Goal: Information Seeking & Learning: Learn about a topic

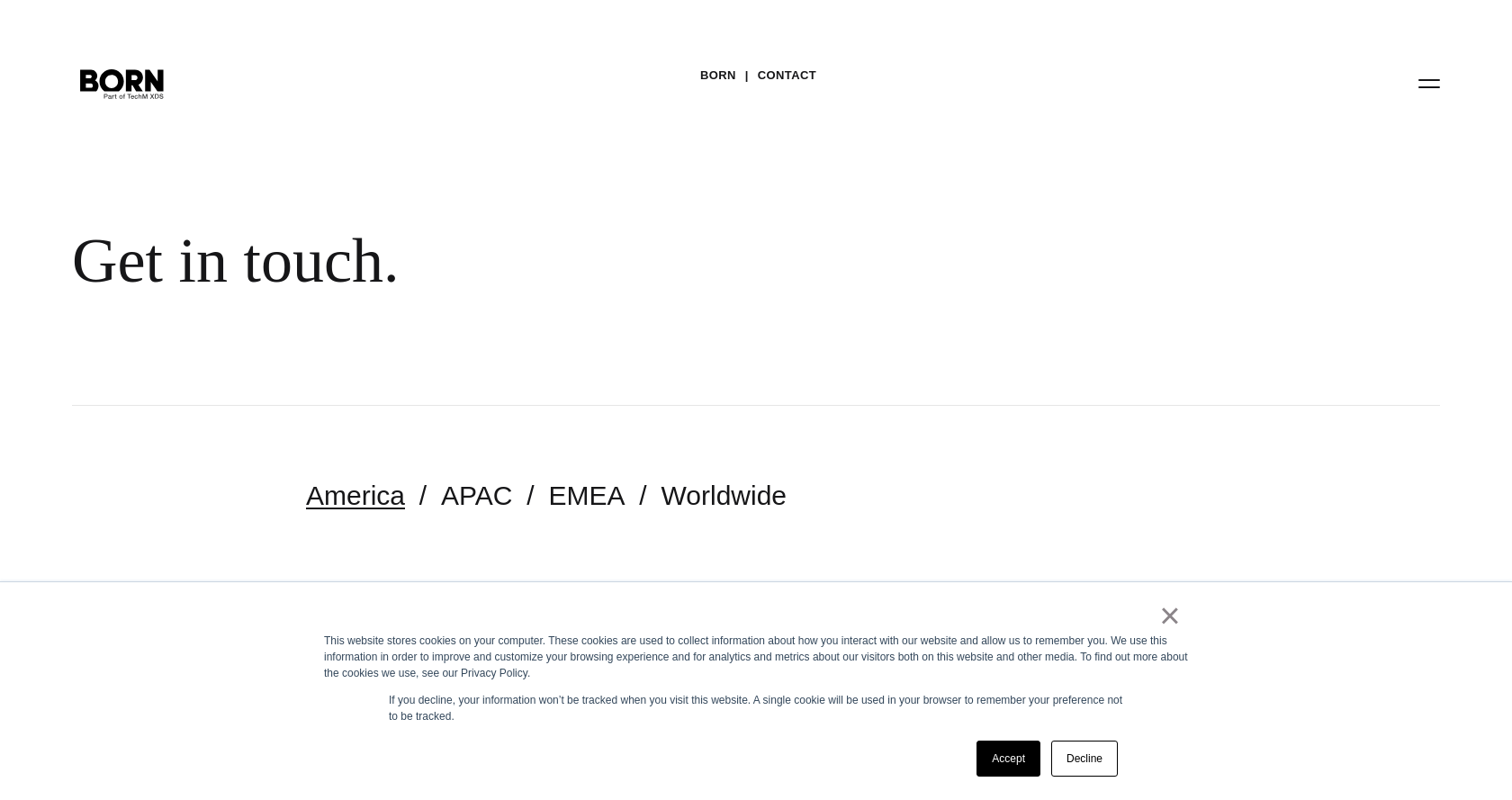
scroll to position [467, 0]
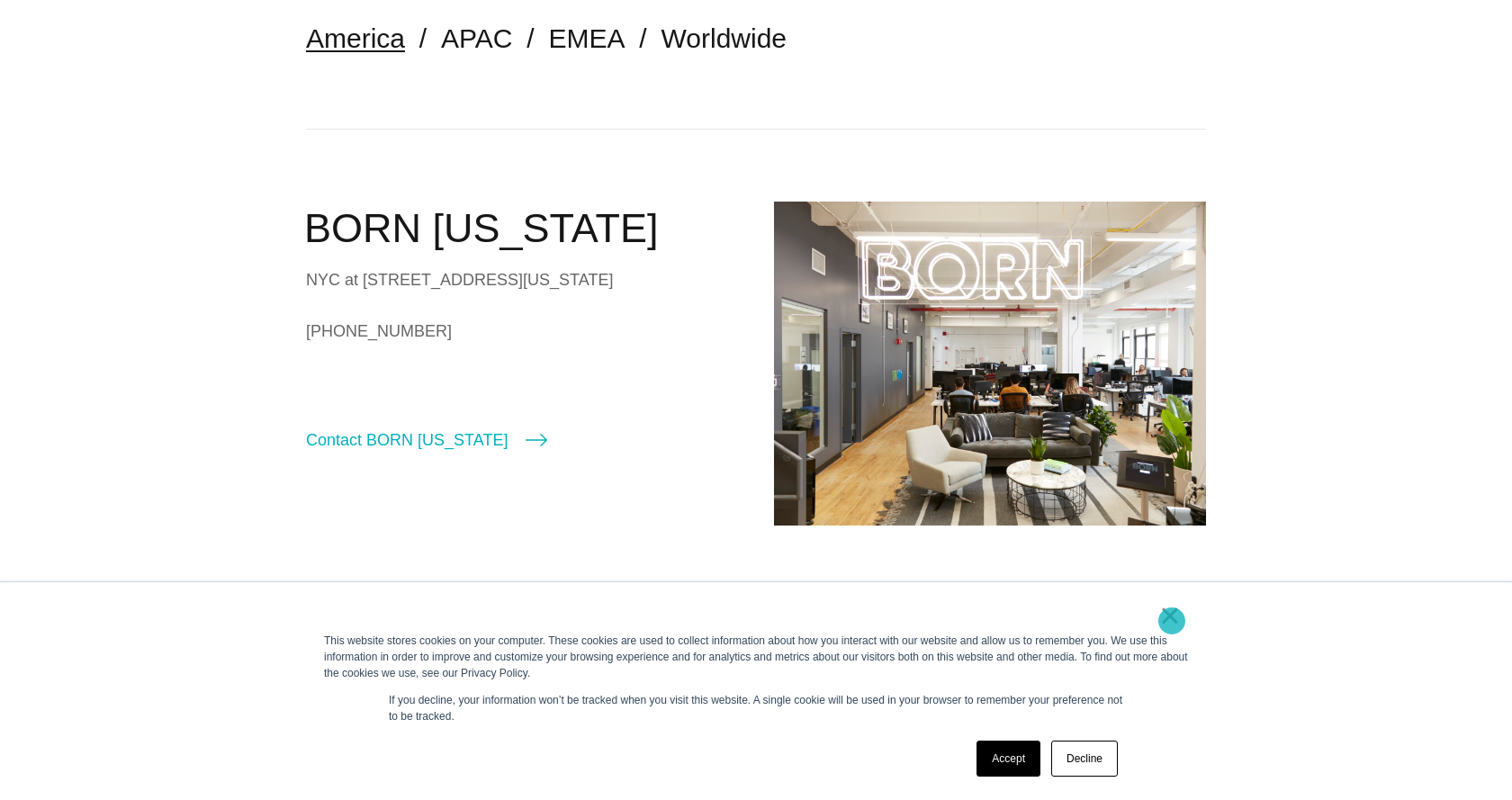
click at [1172, 621] on link "×" at bounding box center [1170, 615] width 22 height 16
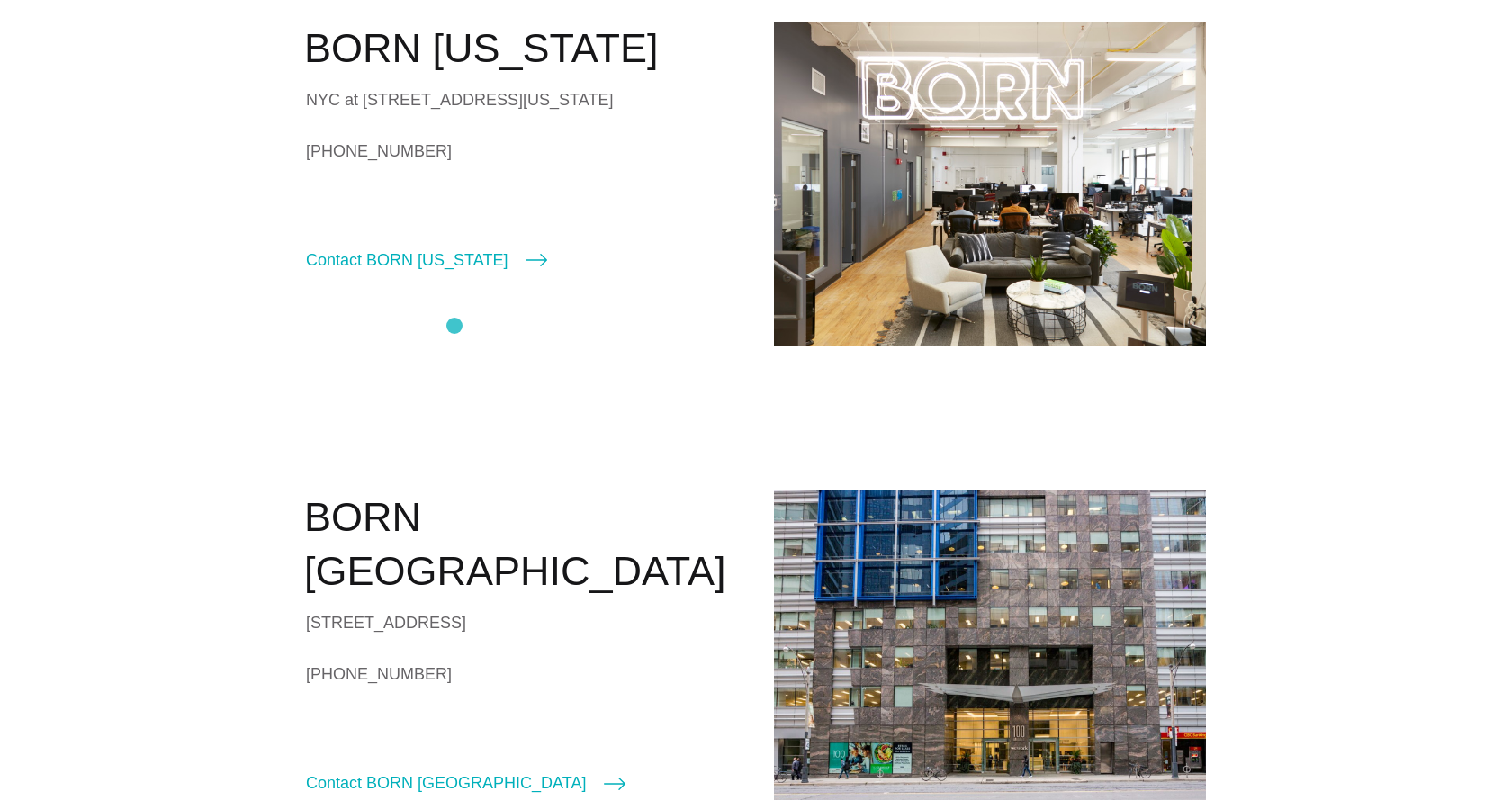
scroll to position [0, 0]
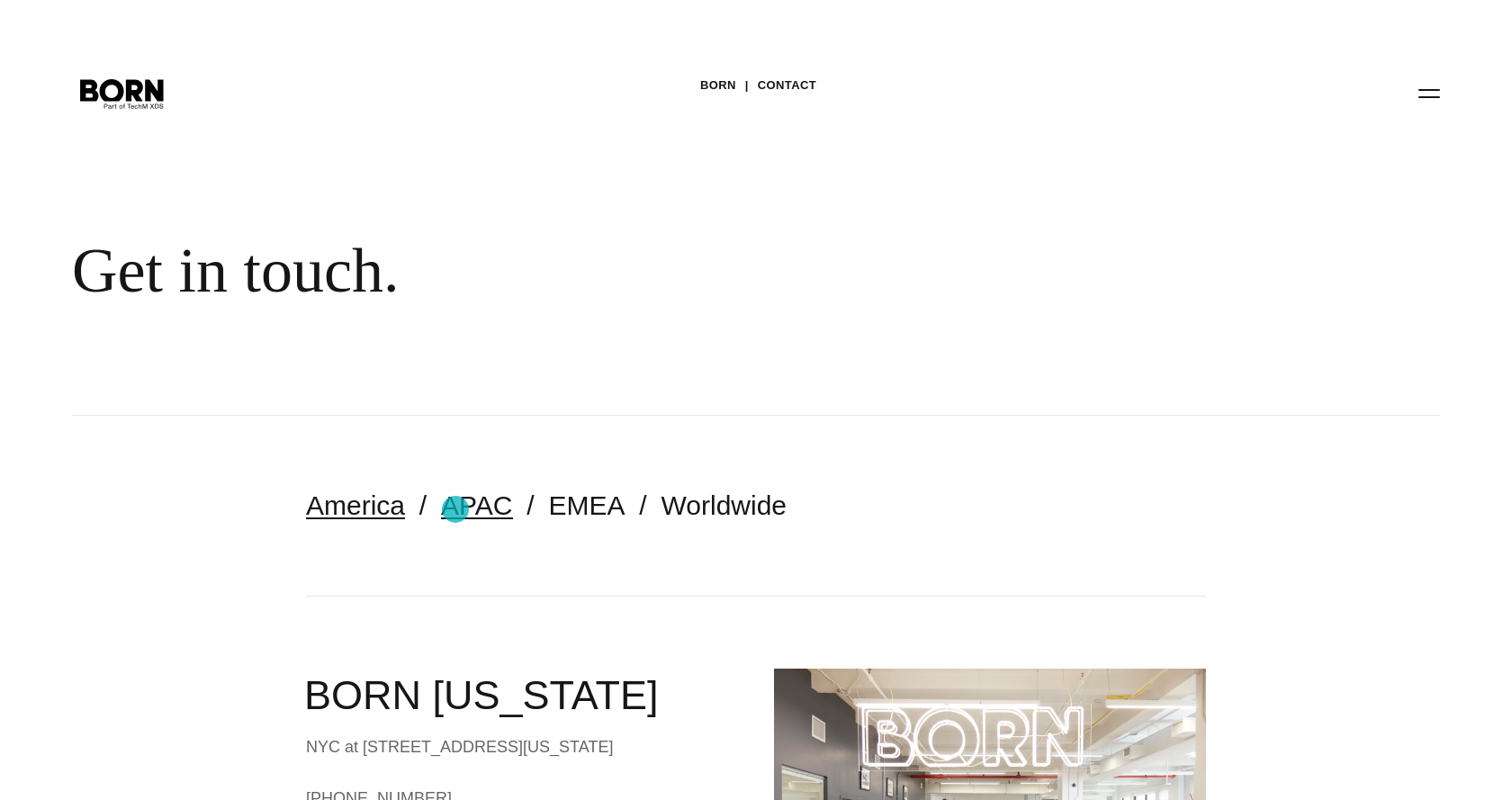
click at [458, 515] on link "APAC" at bounding box center [476, 505] width 71 height 30
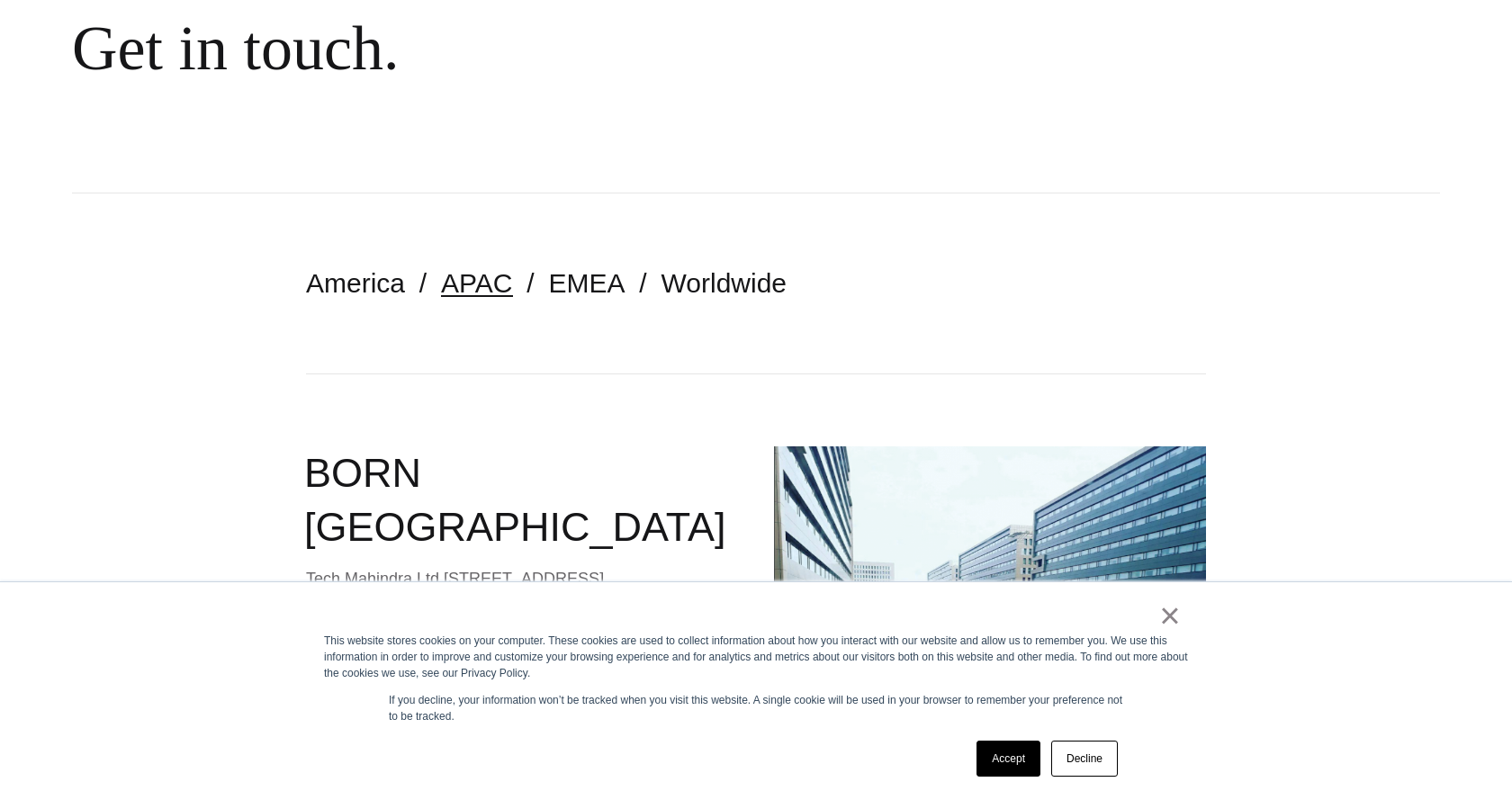
scroll to position [528, 0]
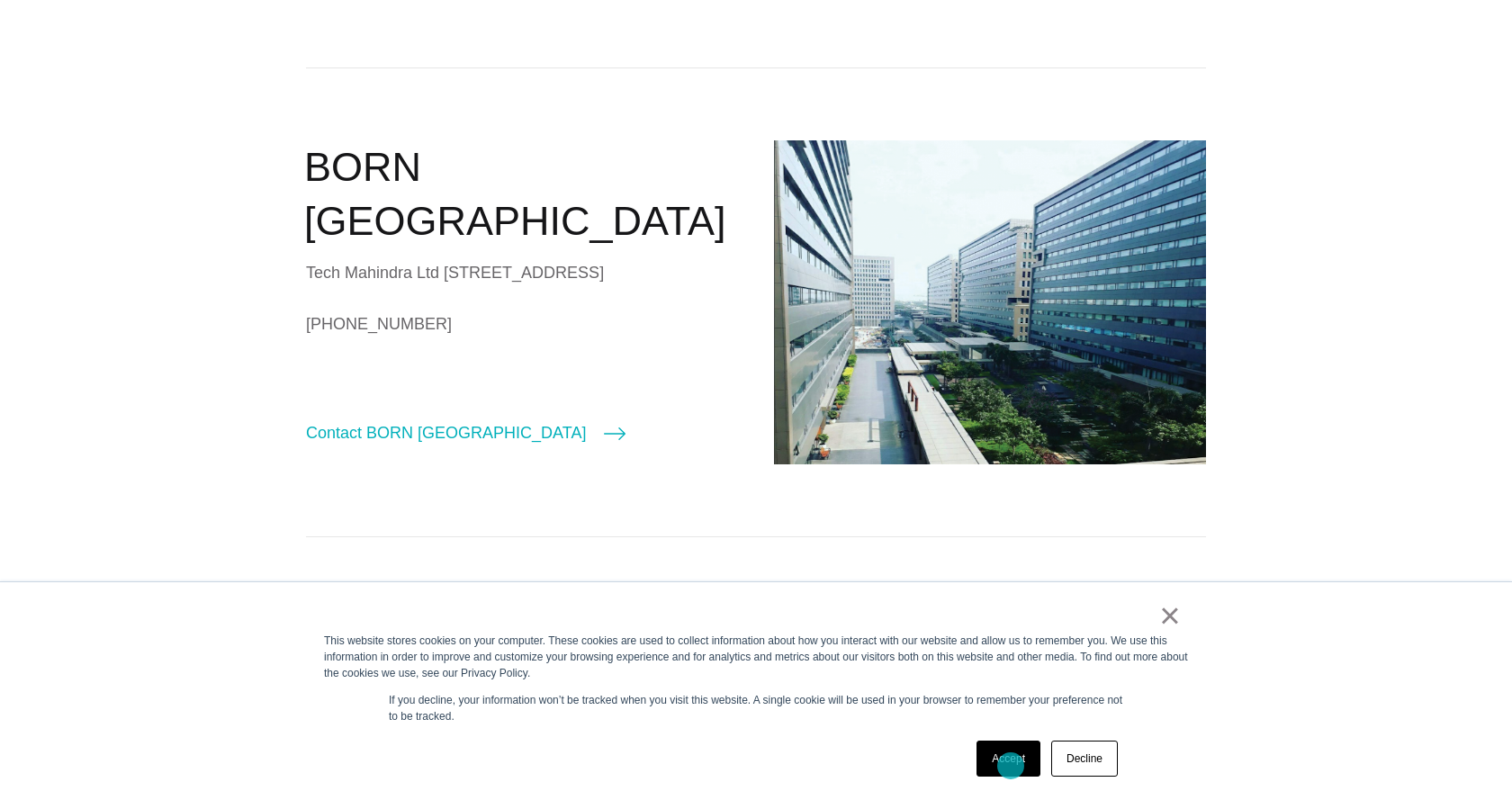
click at [1010, 765] on link "Accept" at bounding box center [1008, 758] width 64 height 36
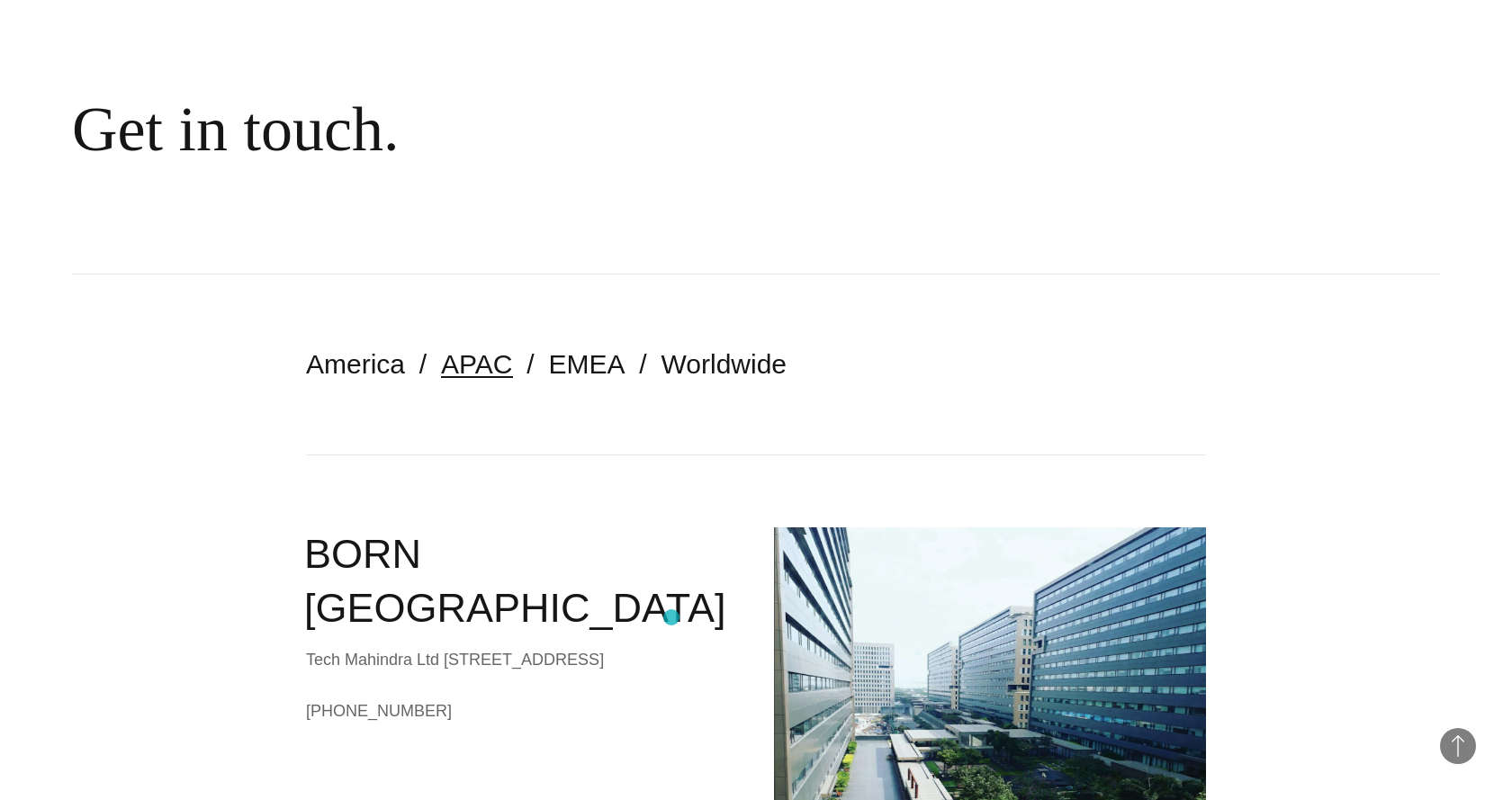
scroll to position [0, 0]
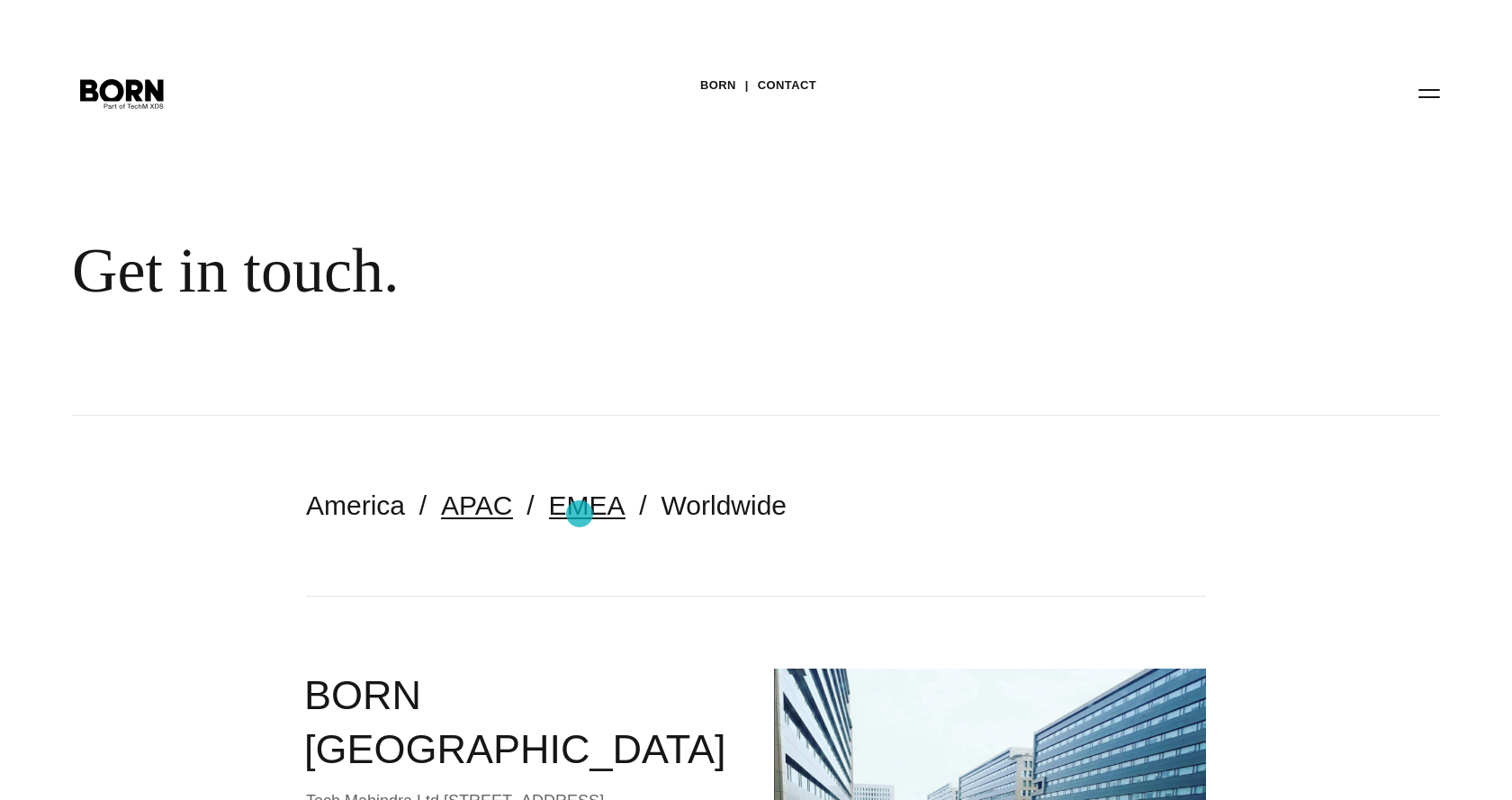
click at [579, 513] on link "EMEA" at bounding box center [586, 505] width 77 height 30
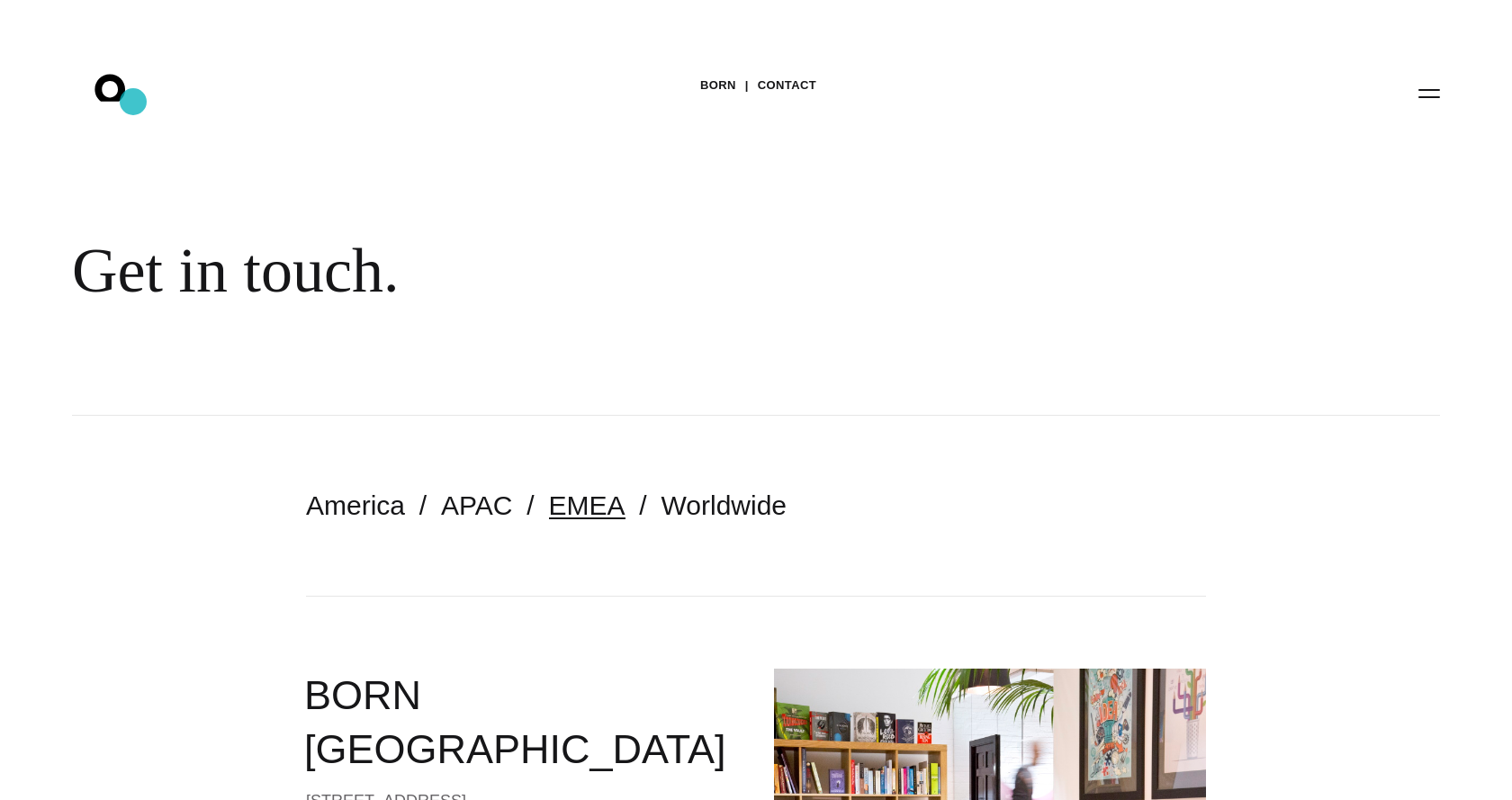
click at [133, 101] on icon ".st0{display:none;} .st1{display:inline;} .st2{font-family:'HelveticaNeue-Mediu…" at bounding box center [122, 93] width 115 height 47
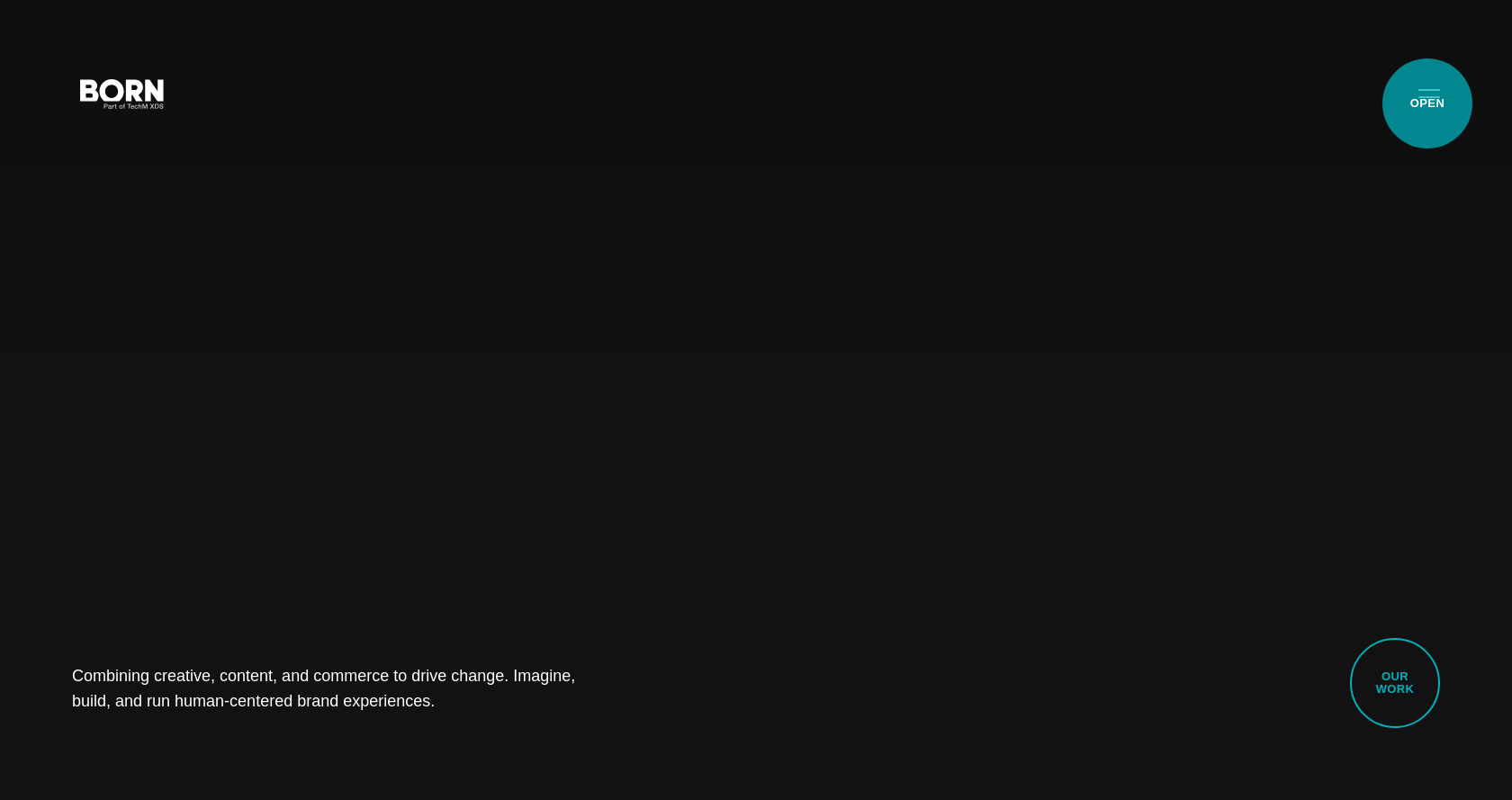
click at [1427, 103] on button "Primary Menu" at bounding box center [1428, 93] width 43 height 38
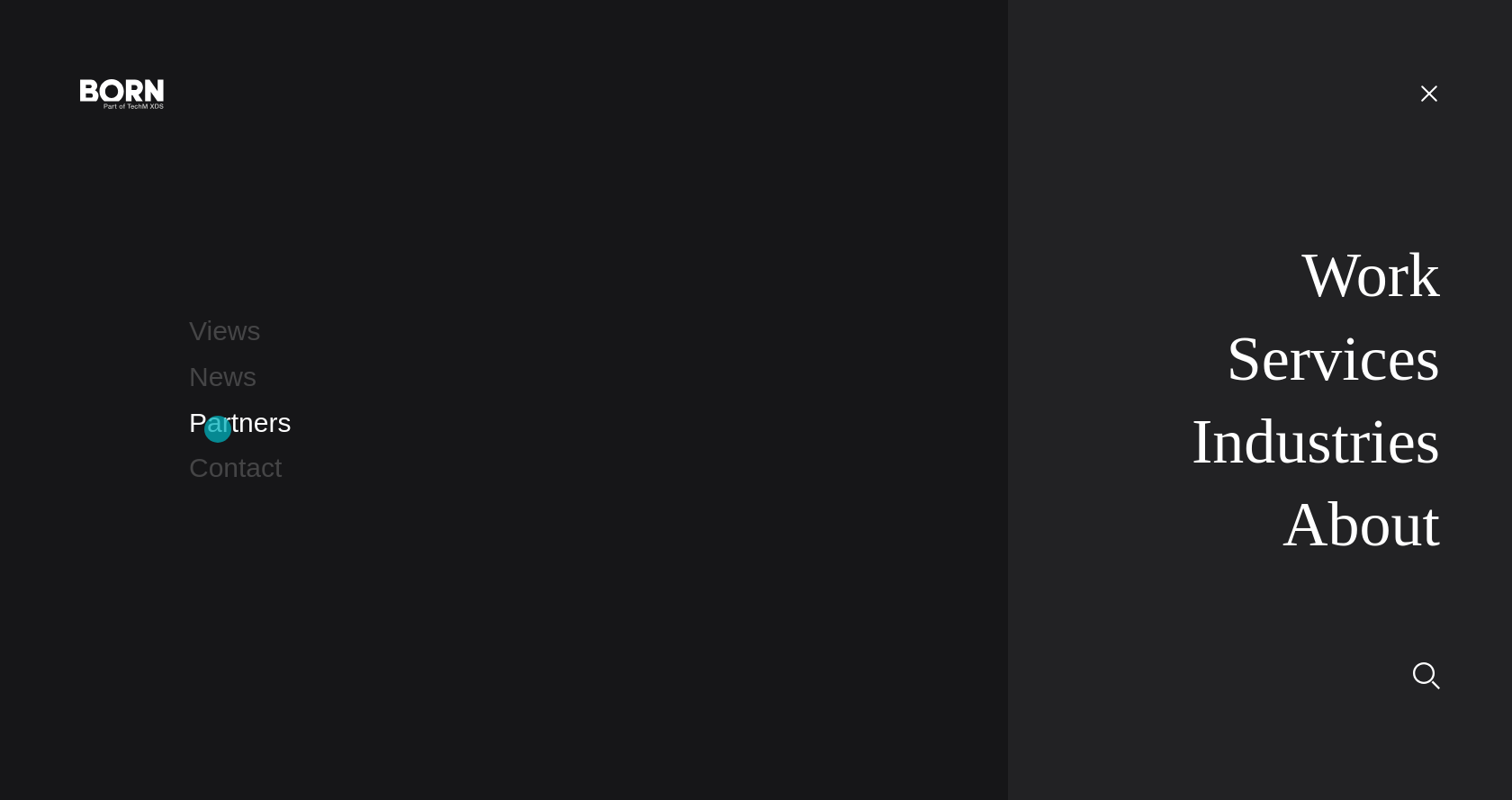
click at [218, 429] on link "Partners" at bounding box center [240, 422] width 102 height 30
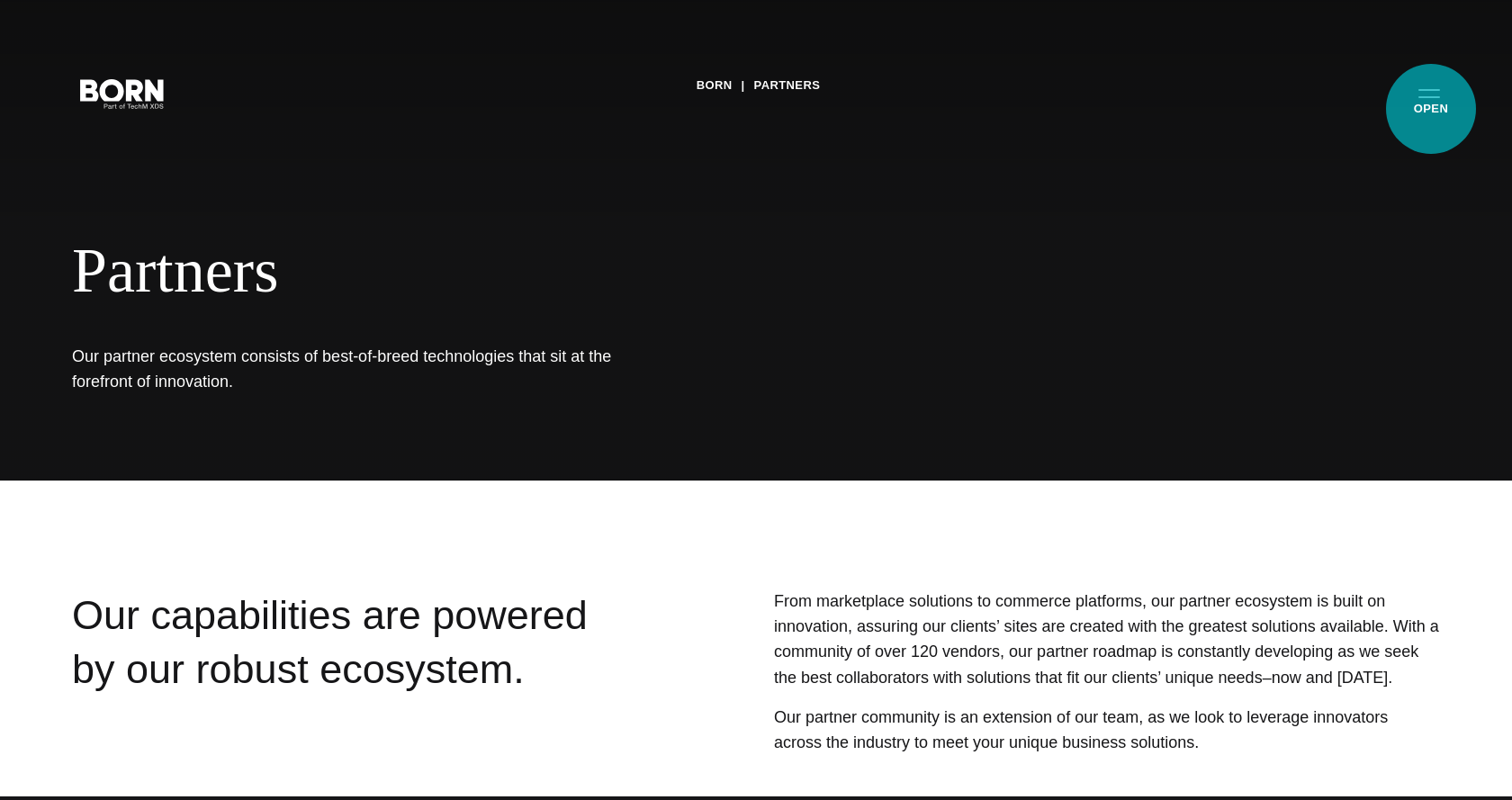
click at [1429, 110] on button "Primary Menu" at bounding box center [1428, 93] width 43 height 38
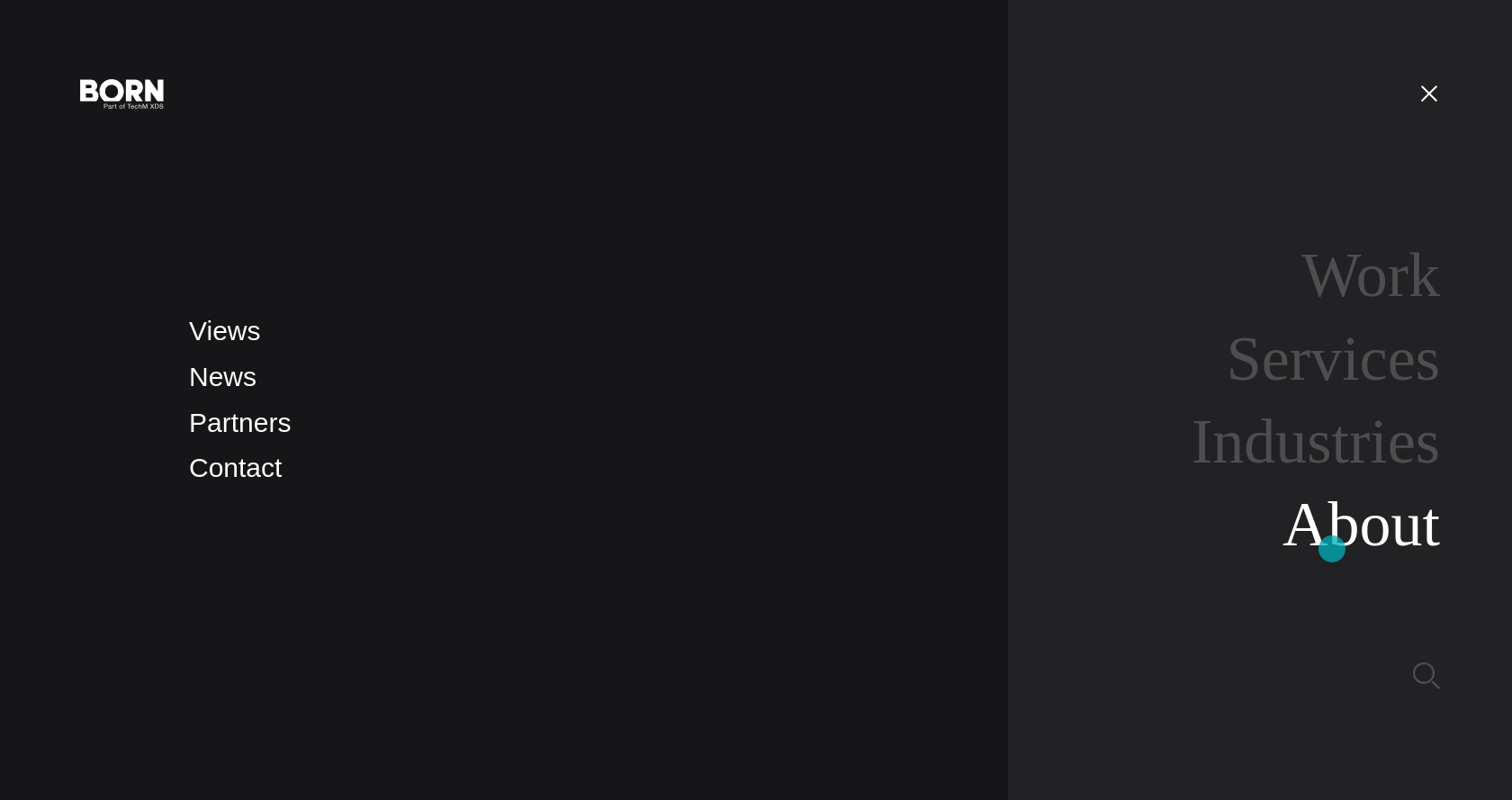
click at [1332, 548] on link "About" at bounding box center [1361, 524] width 157 height 70
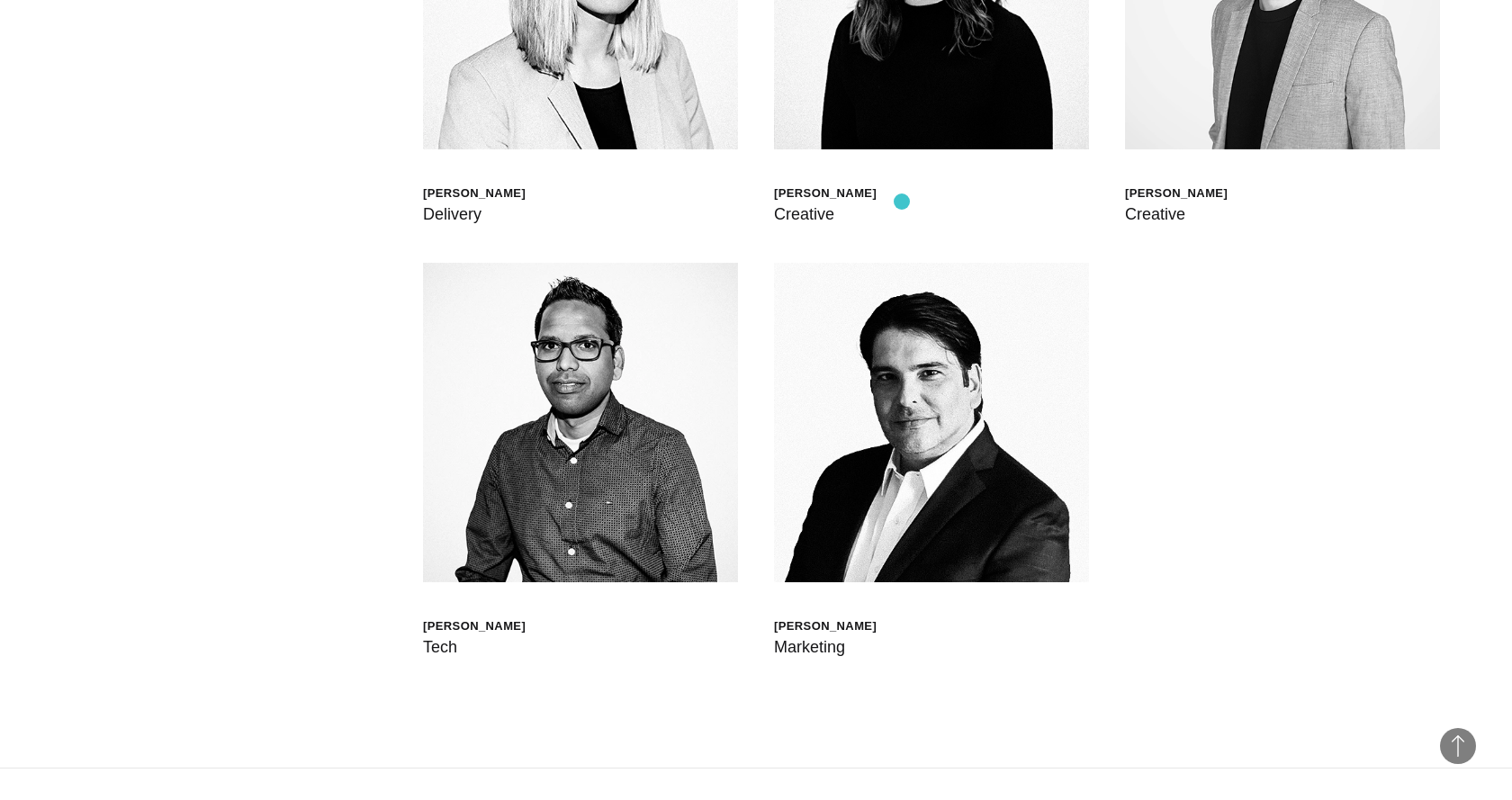
scroll to position [5330, 0]
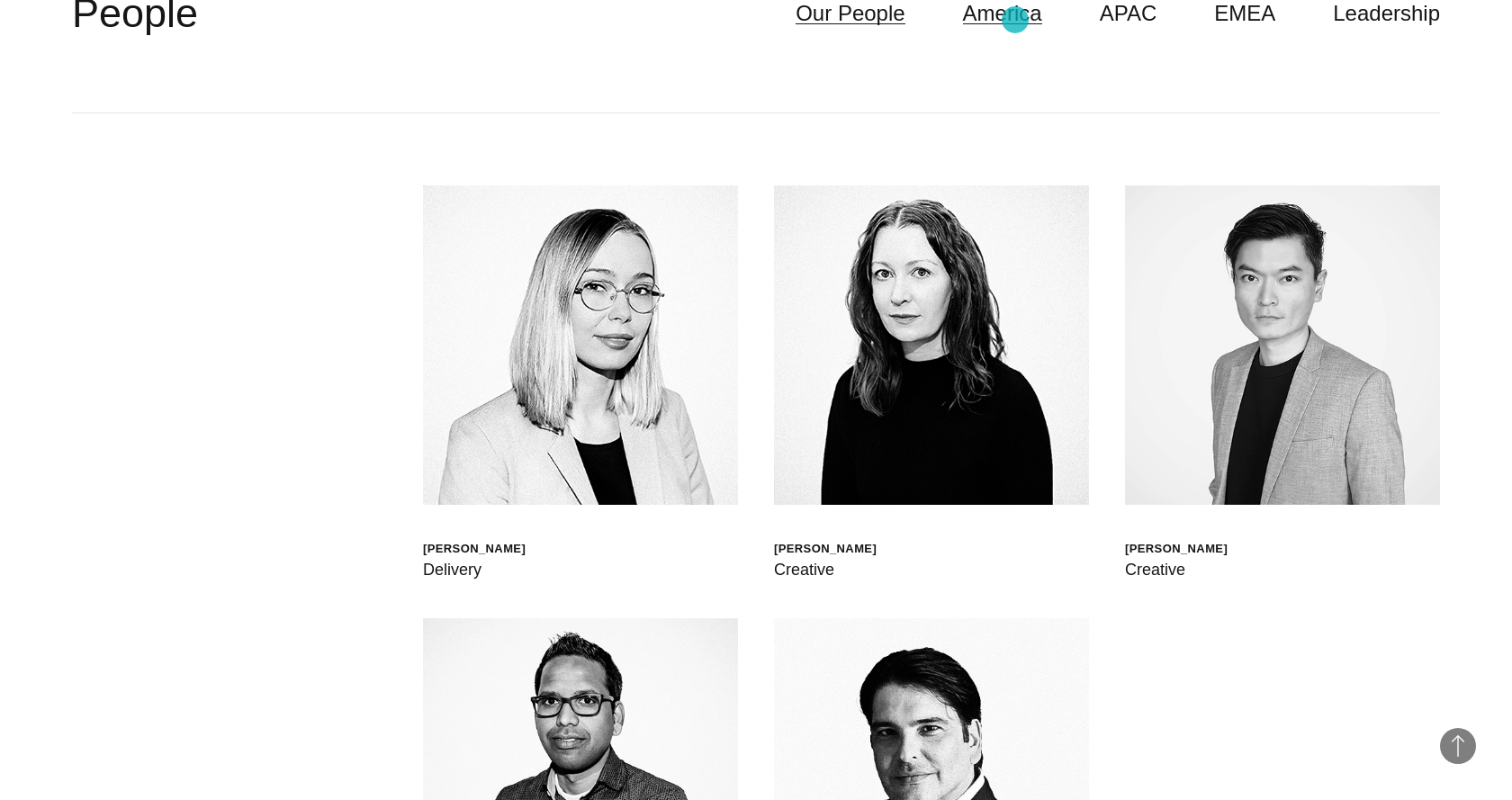
click at [1015, 20] on link "America" at bounding box center [1002, 13] width 80 height 34
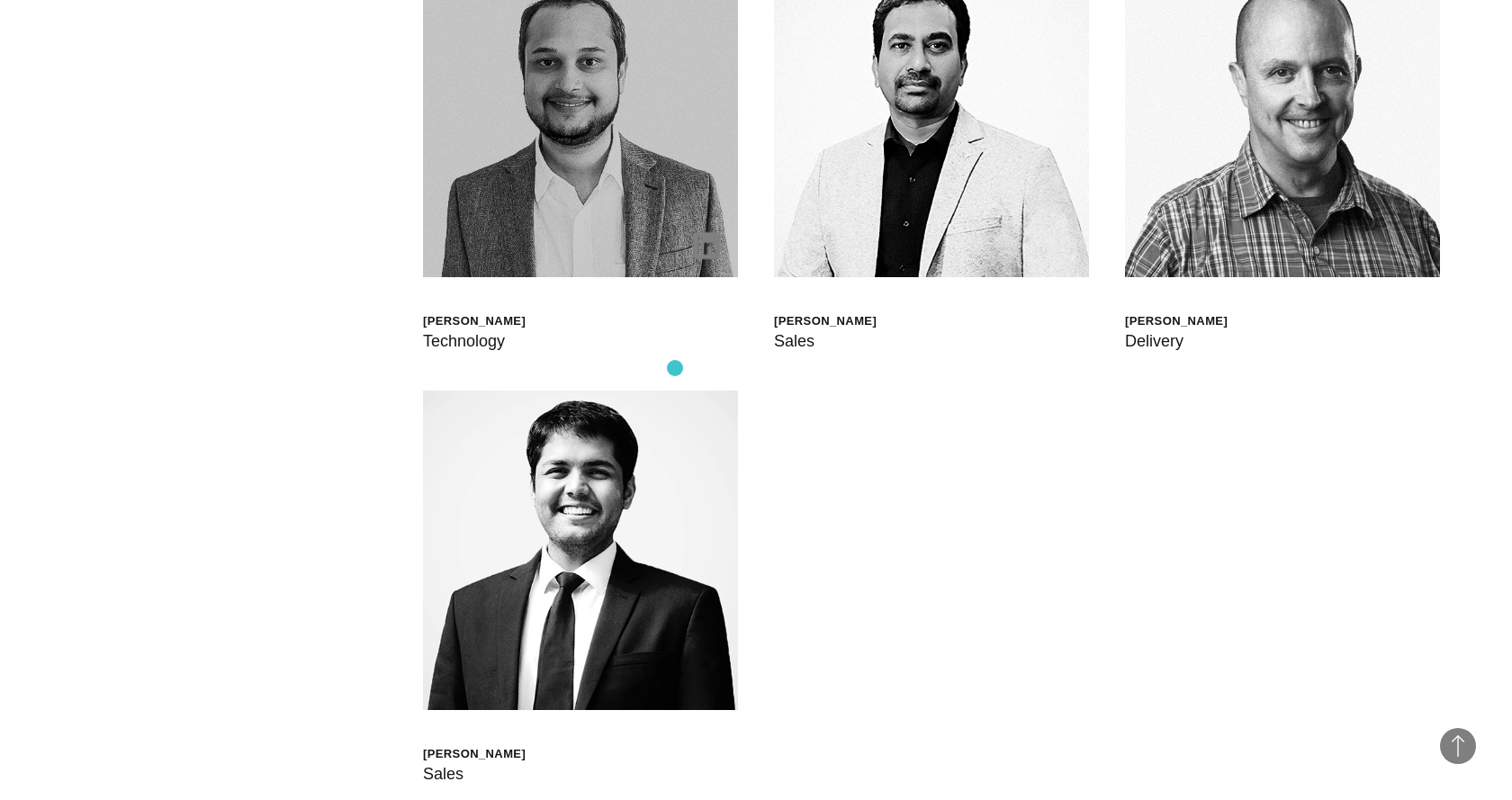
scroll to position [6396, 0]
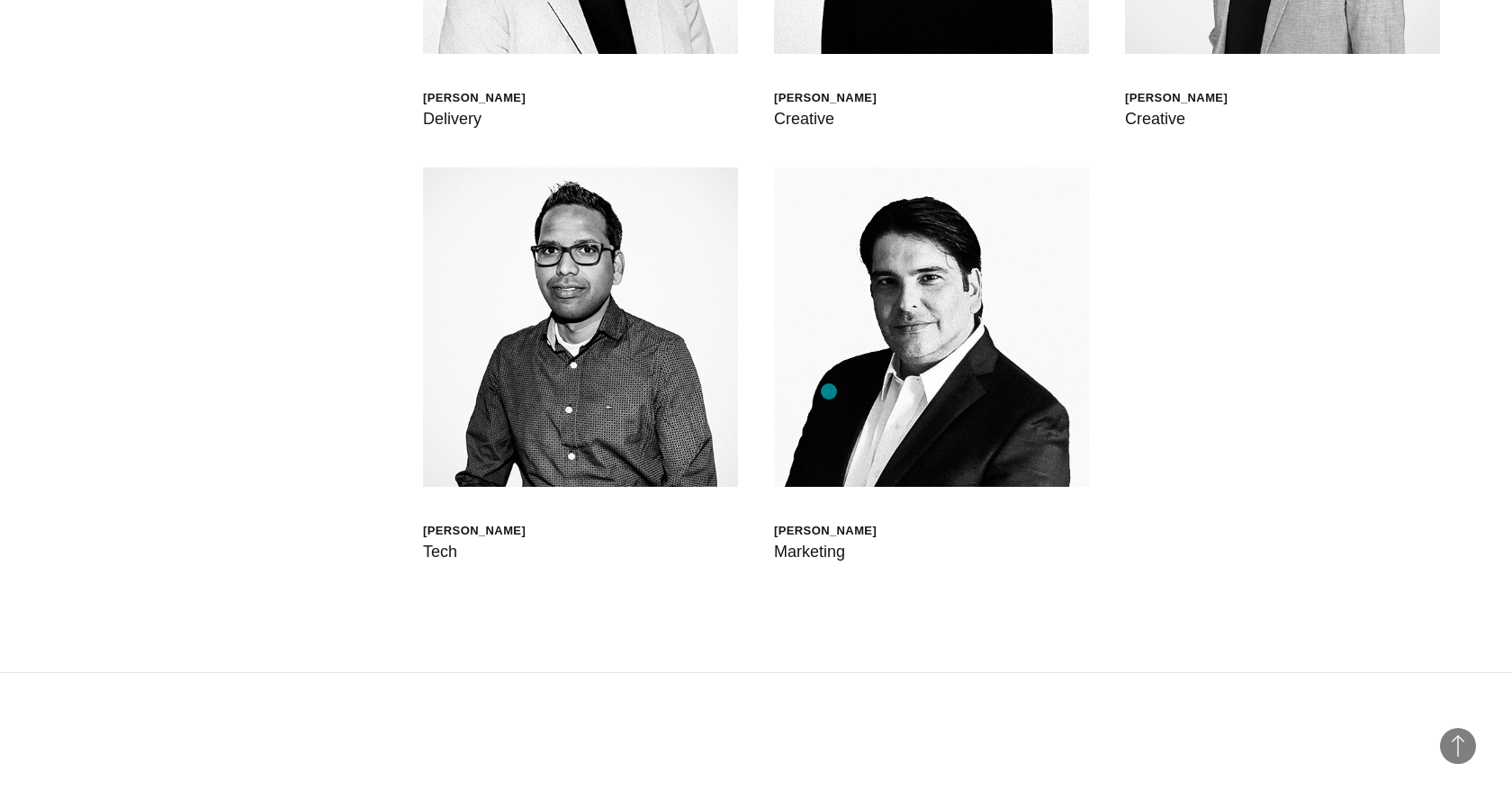
scroll to position [5688, 0]
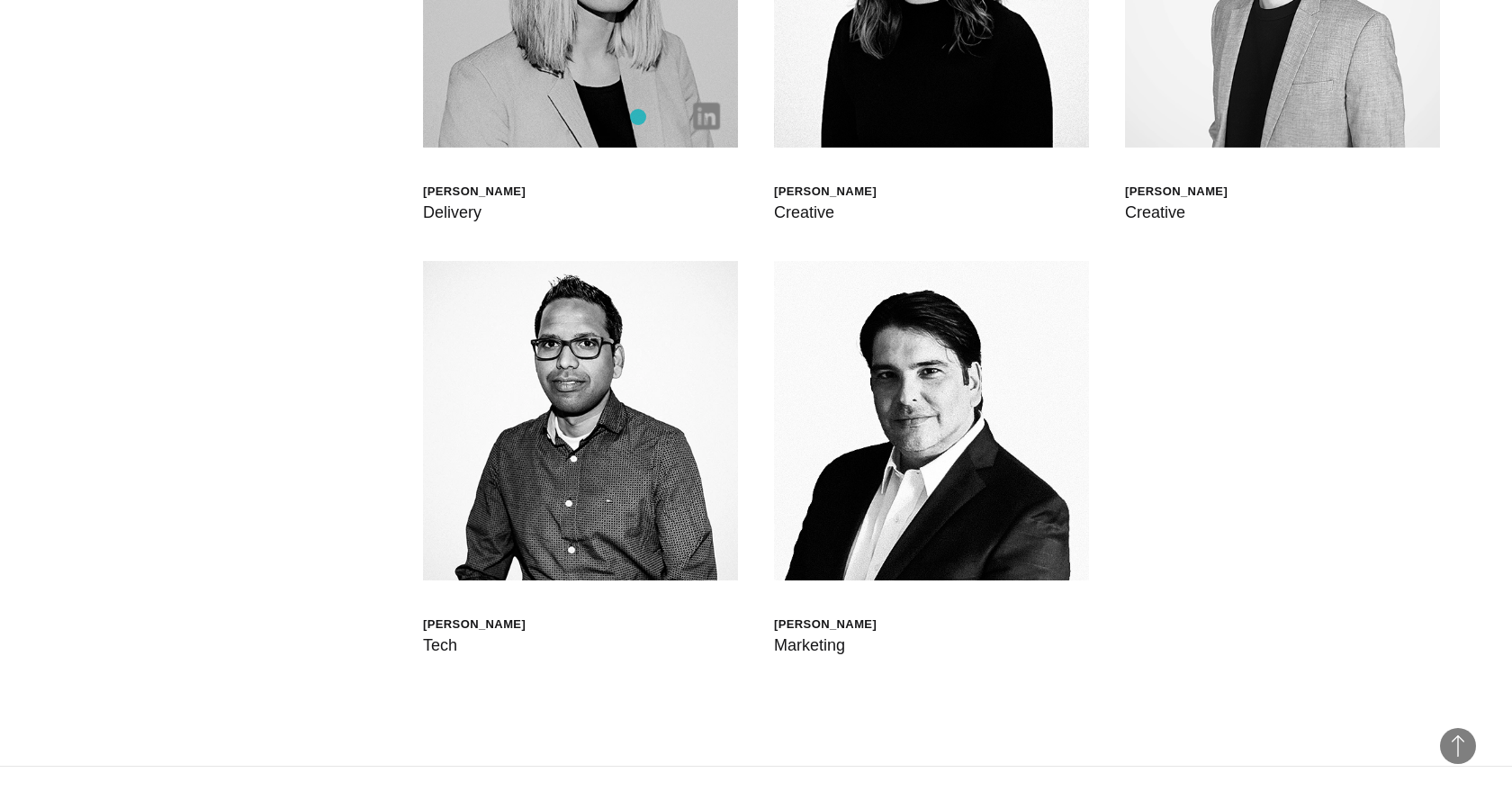
click at [707, 117] on img at bounding box center [706, 115] width 27 height 27
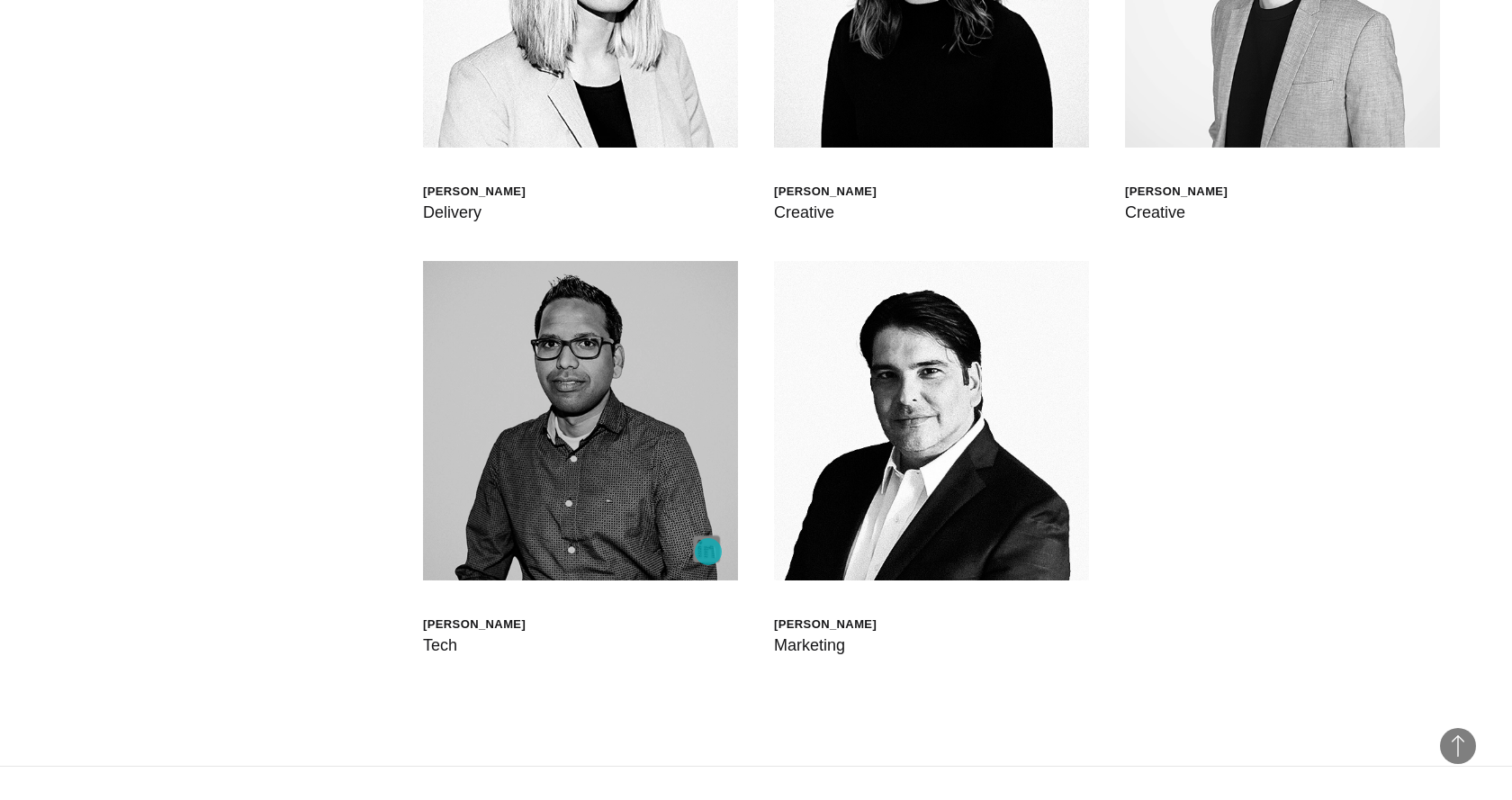
click at [708, 551] on img at bounding box center [706, 548] width 27 height 27
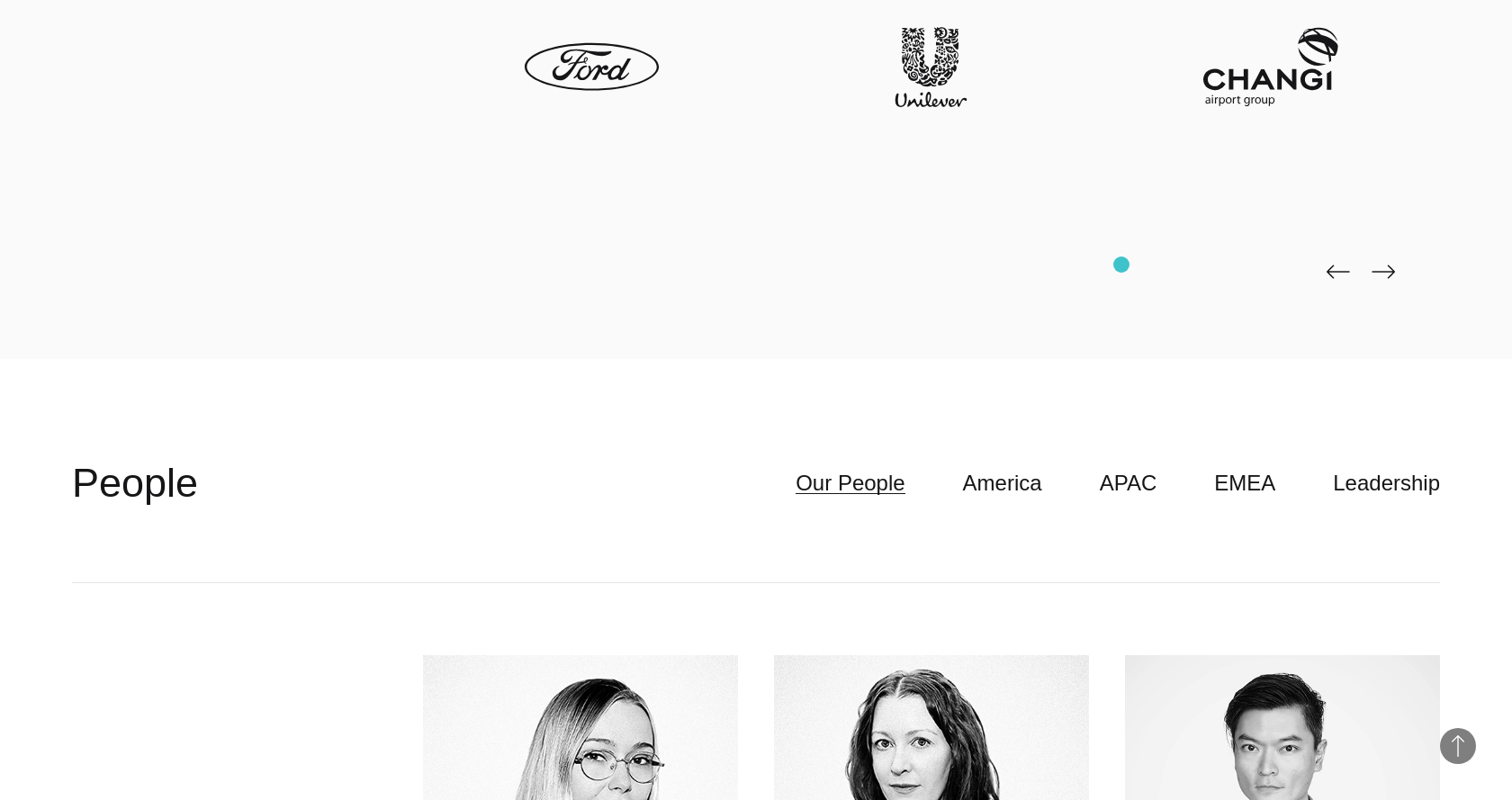
scroll to position [4861, 0]
click at [790, 494] on link "America" at bounding box center [1002, 484] width 80 height 34
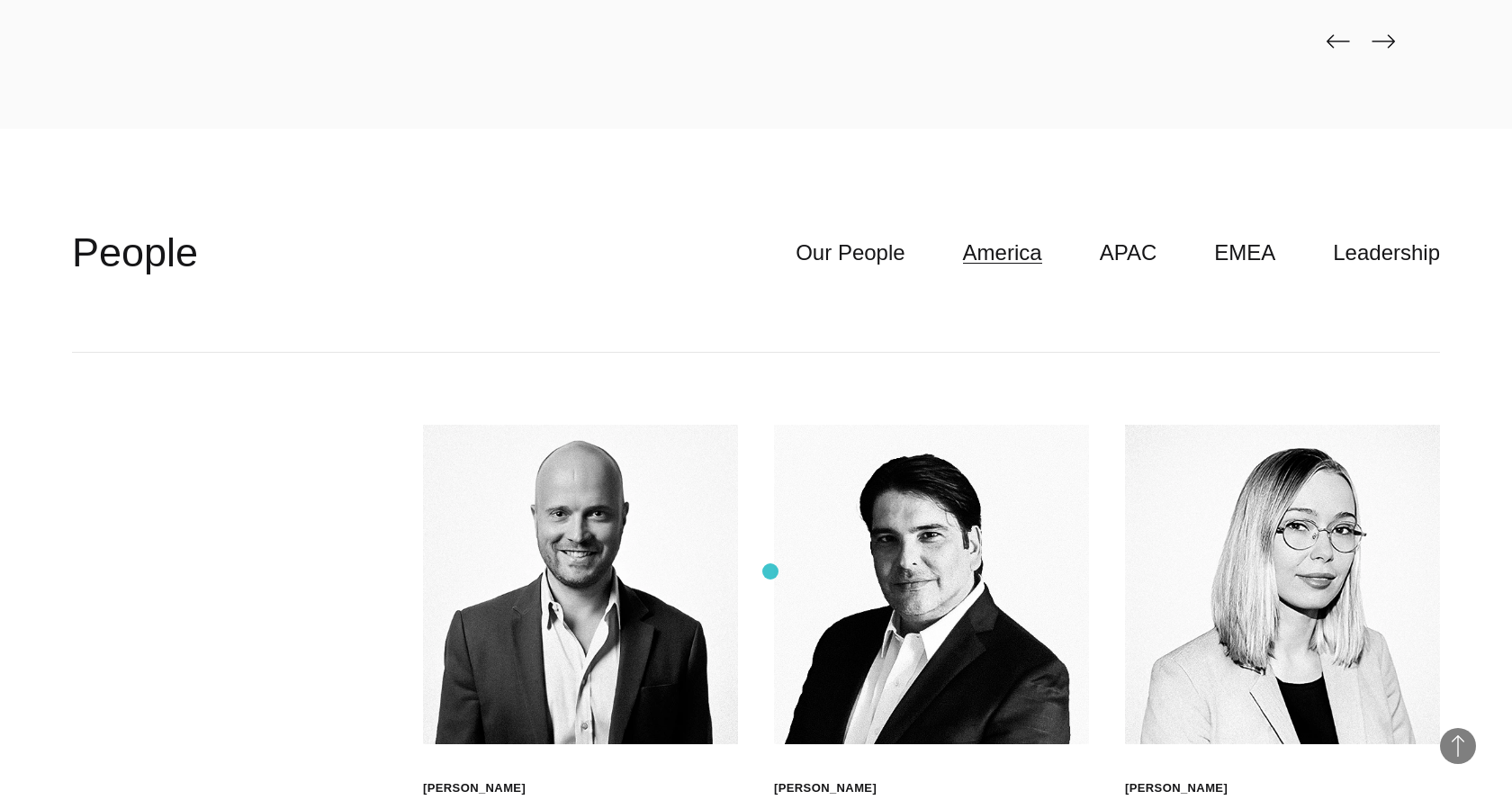
scroll to position [5992, 0]
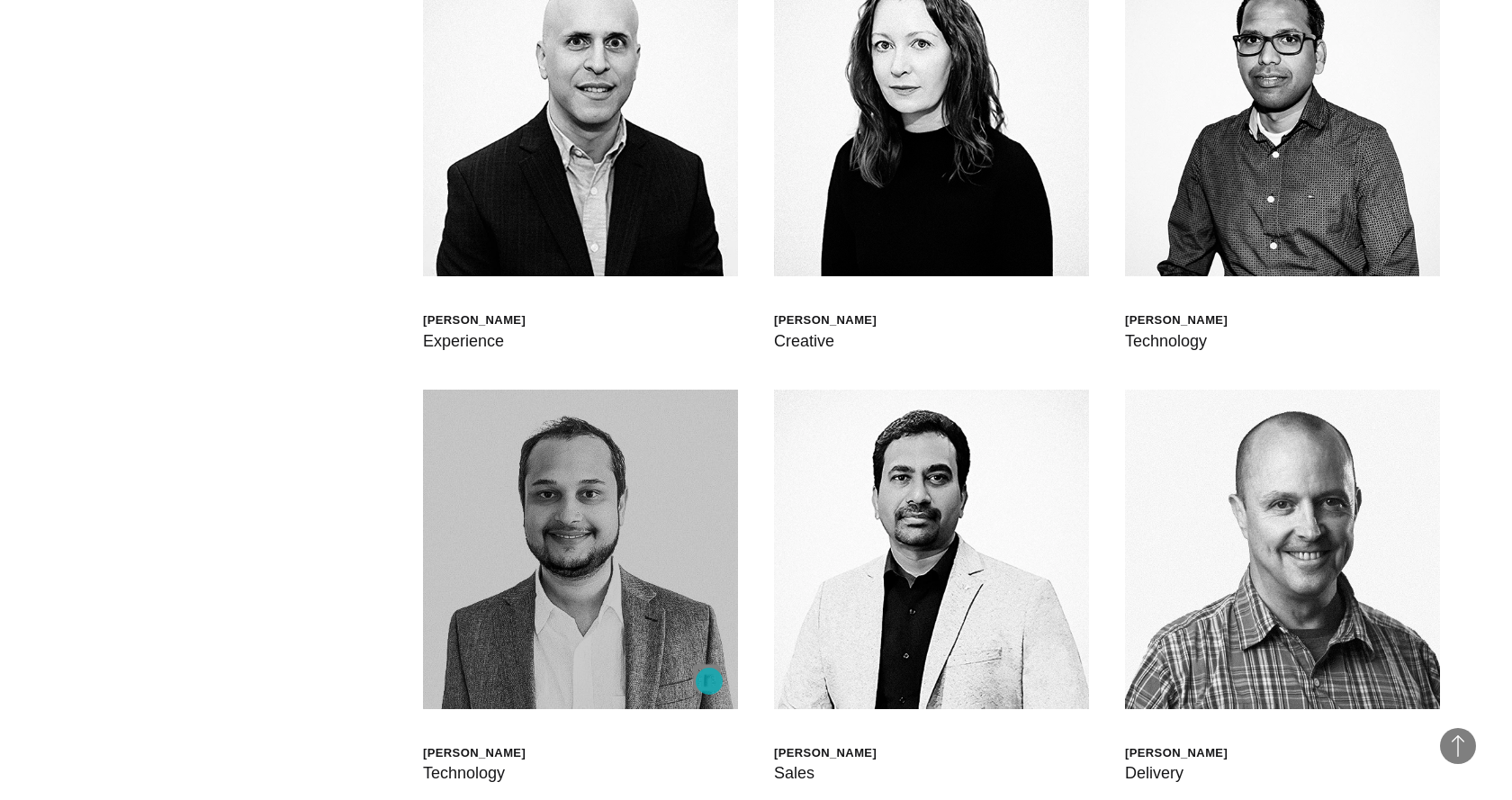
click at [709, 681] on img at bounding box center [706, 677] width 27 height 27
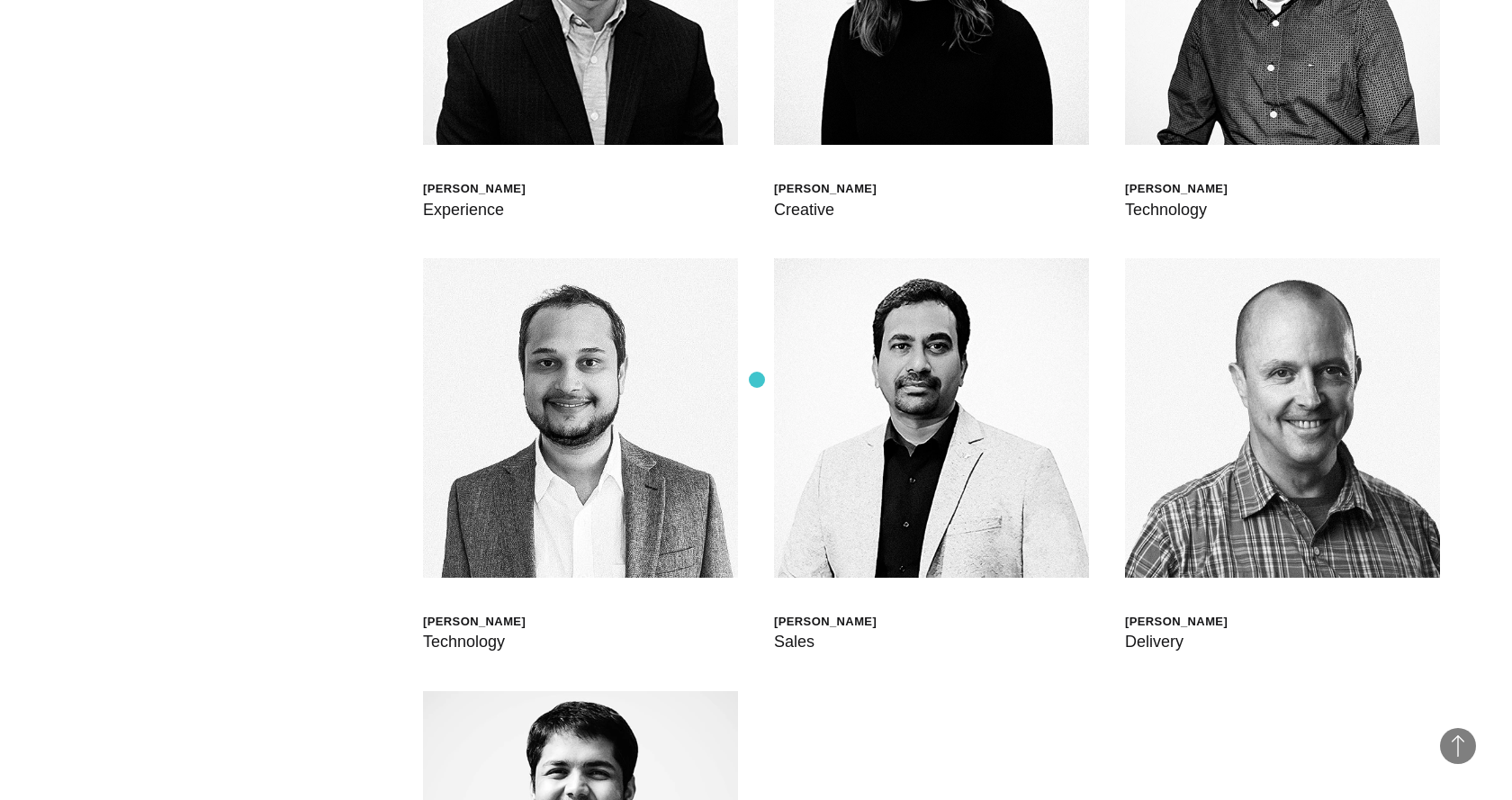
scroll to position [6032, 0]
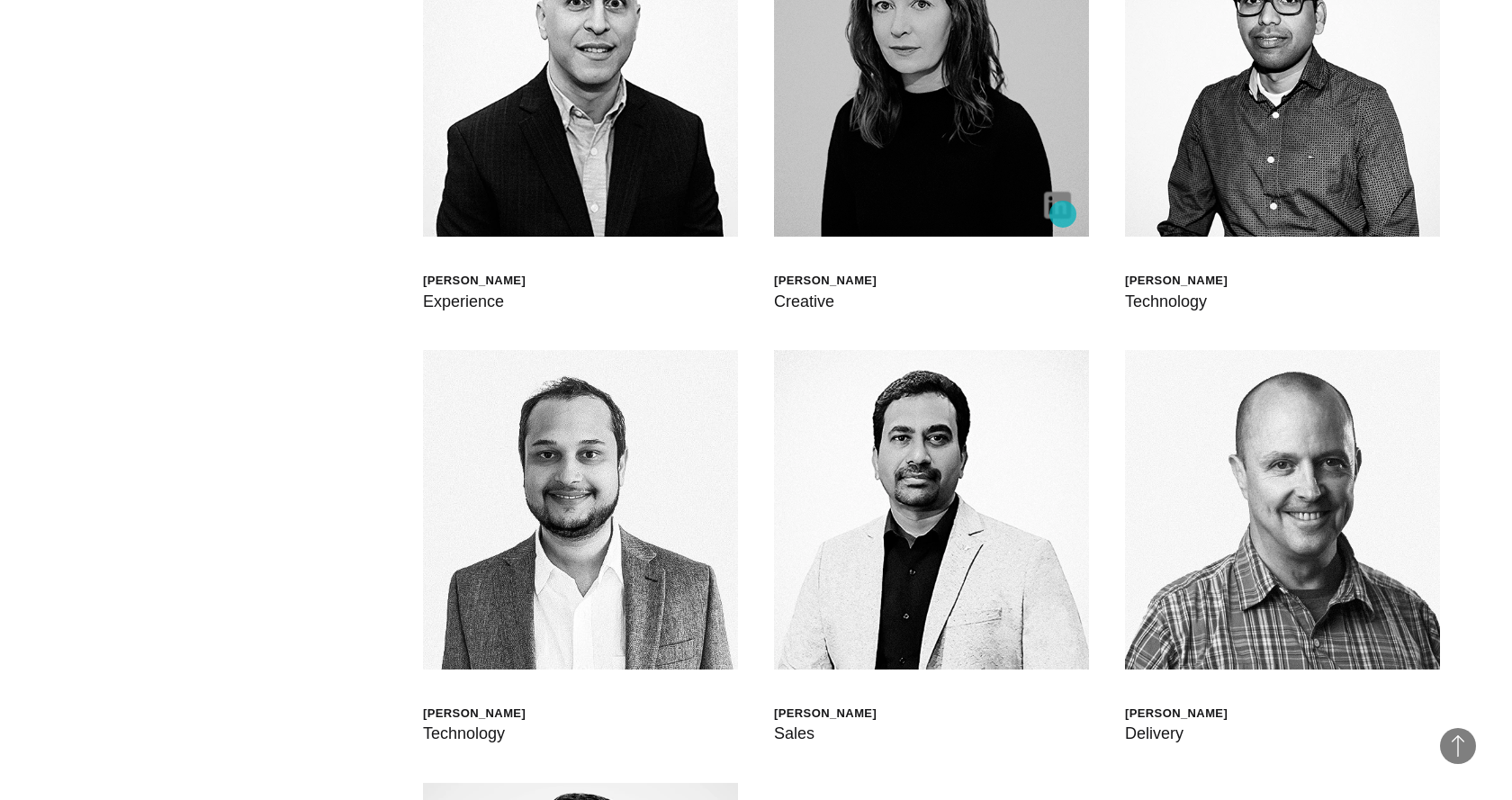
click at [790, 214] on img at bounding box center [1057, 205] width 27 height 27
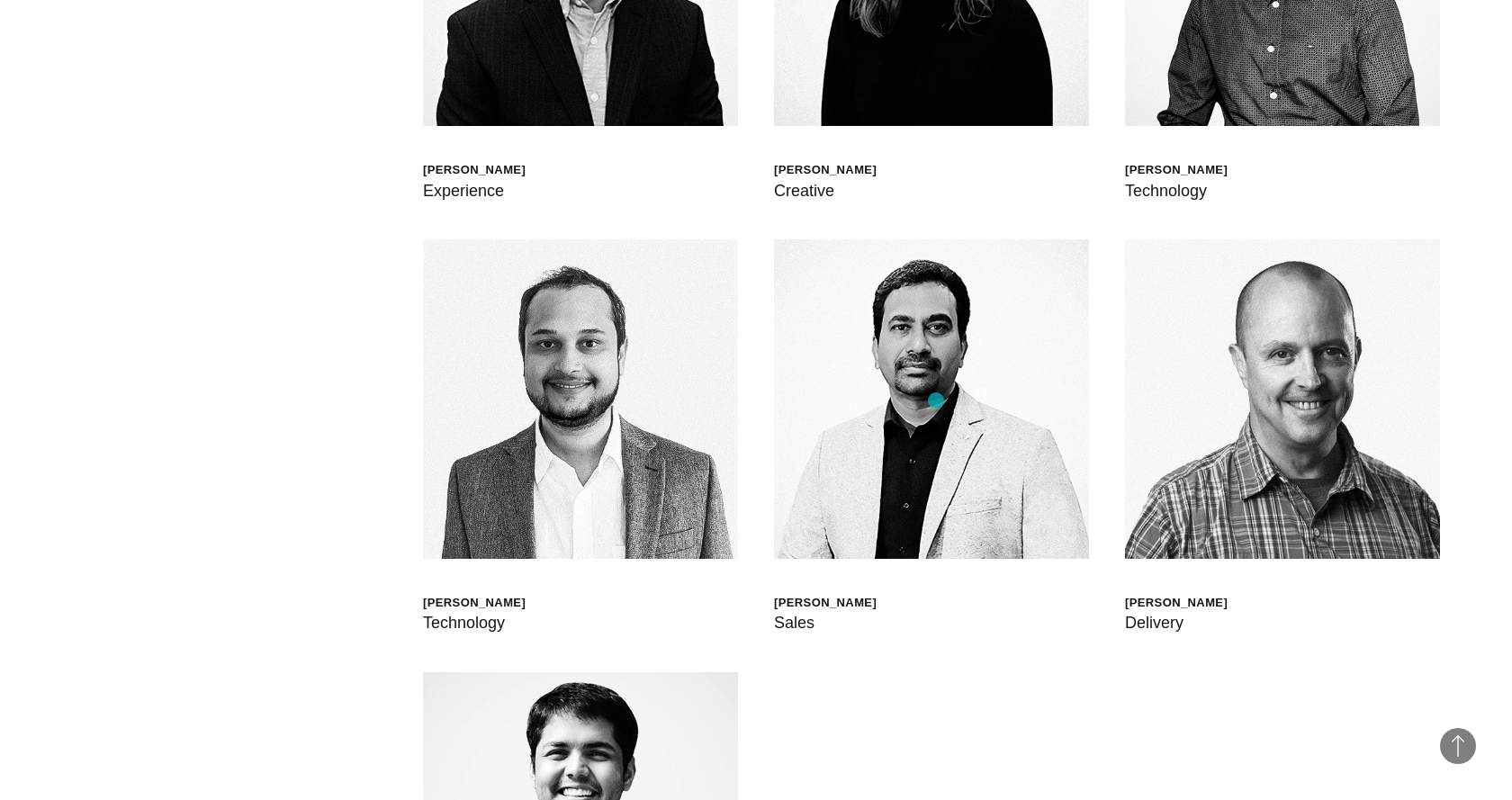
scroll to position [6257, 0]
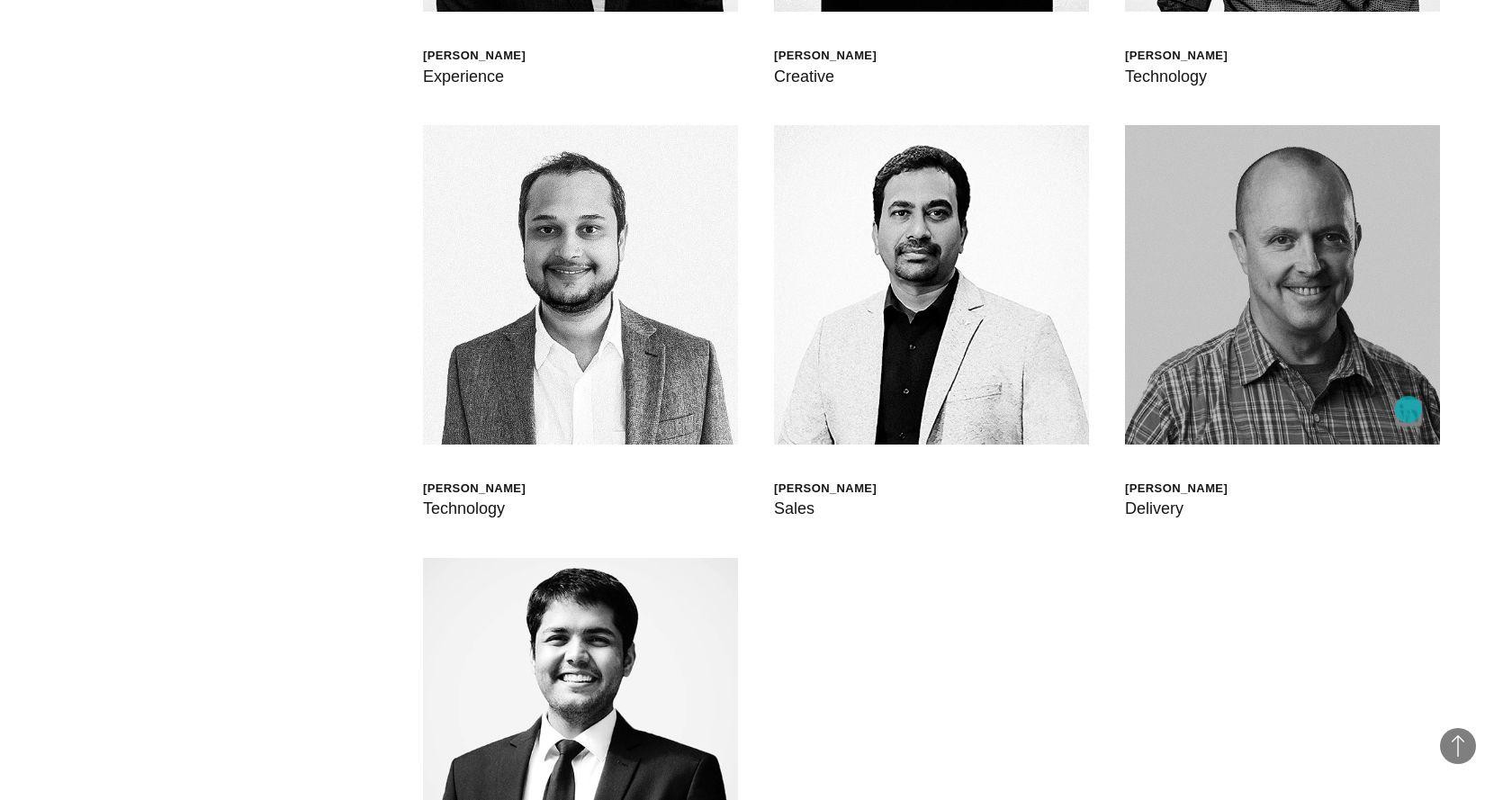
click at [790, 409] on img at bounding box center [1407, 412] width 27 height 27
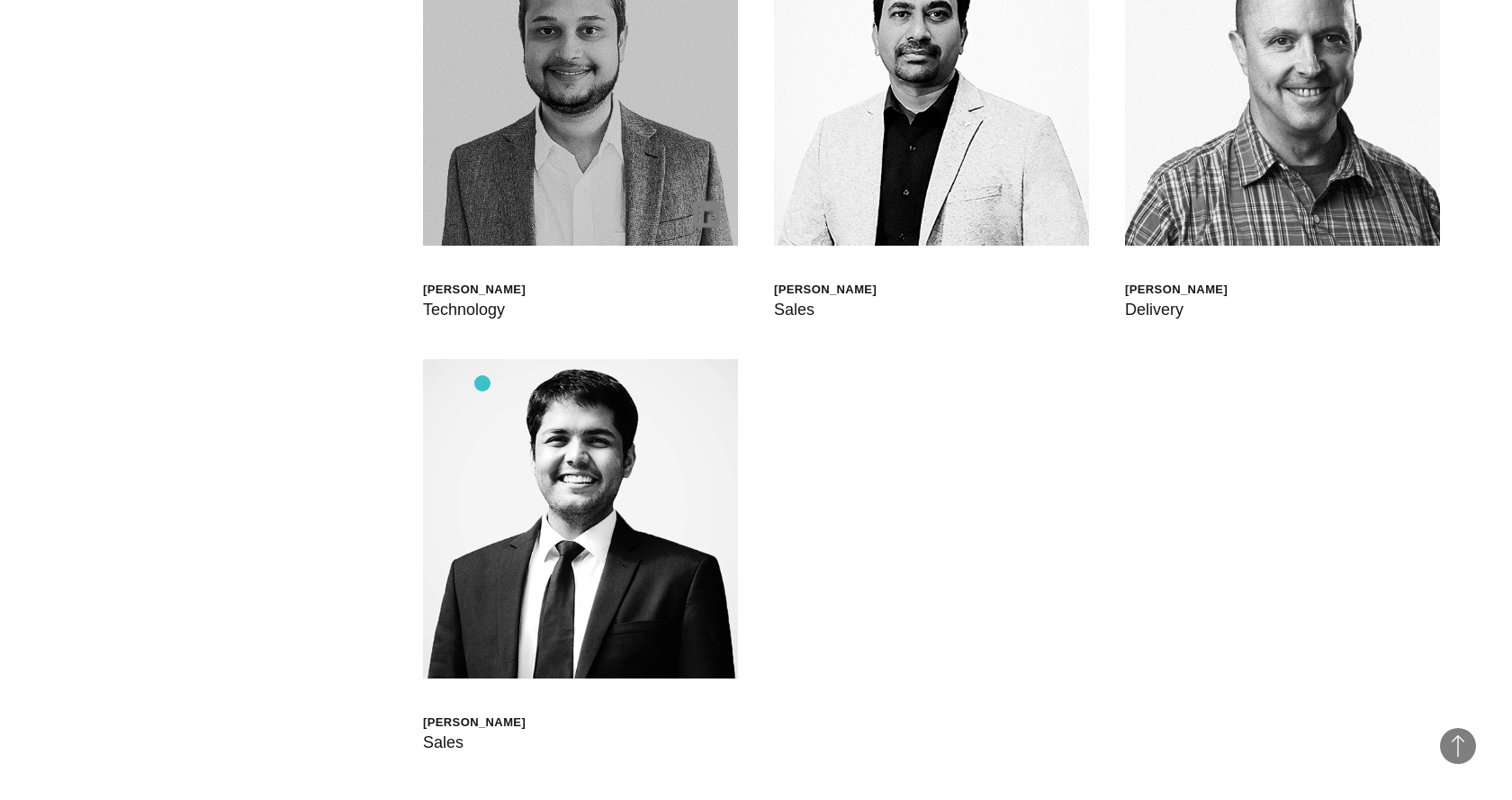
scroll to position [6585, 0]
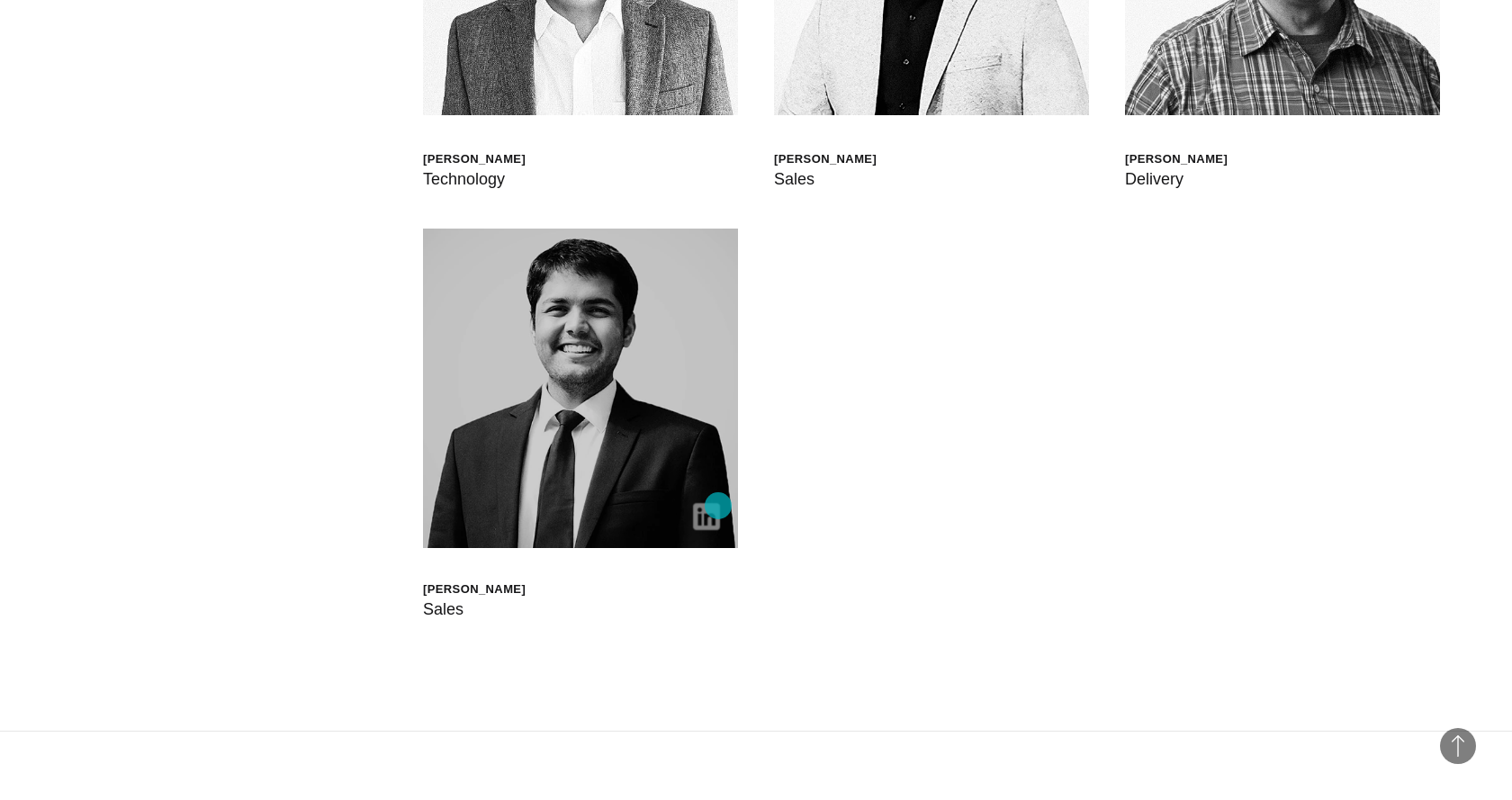
click at [718, 505] on img at bounding box center [706, 515] width 27 height 27
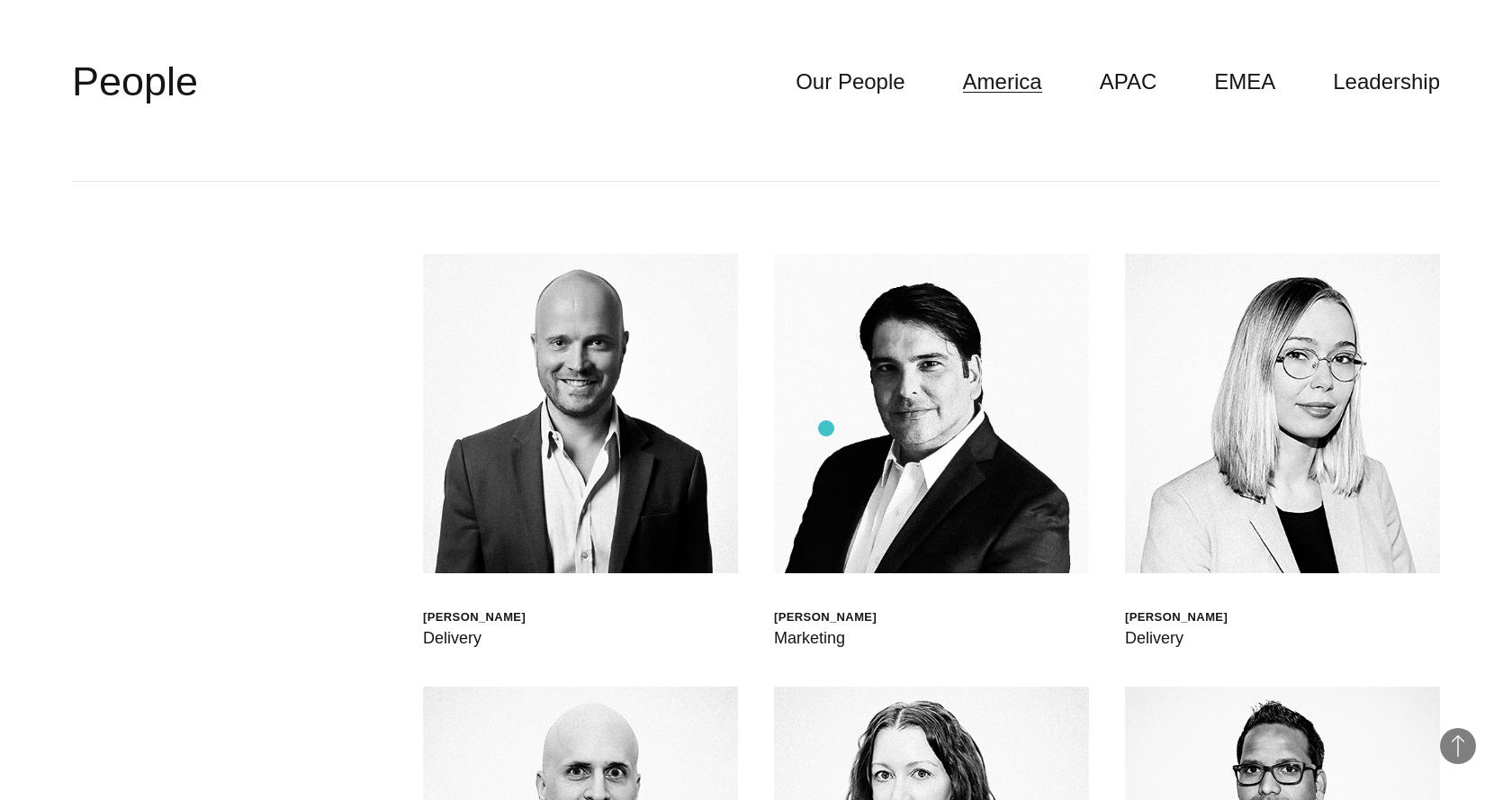
scroll to position [5237, 0]
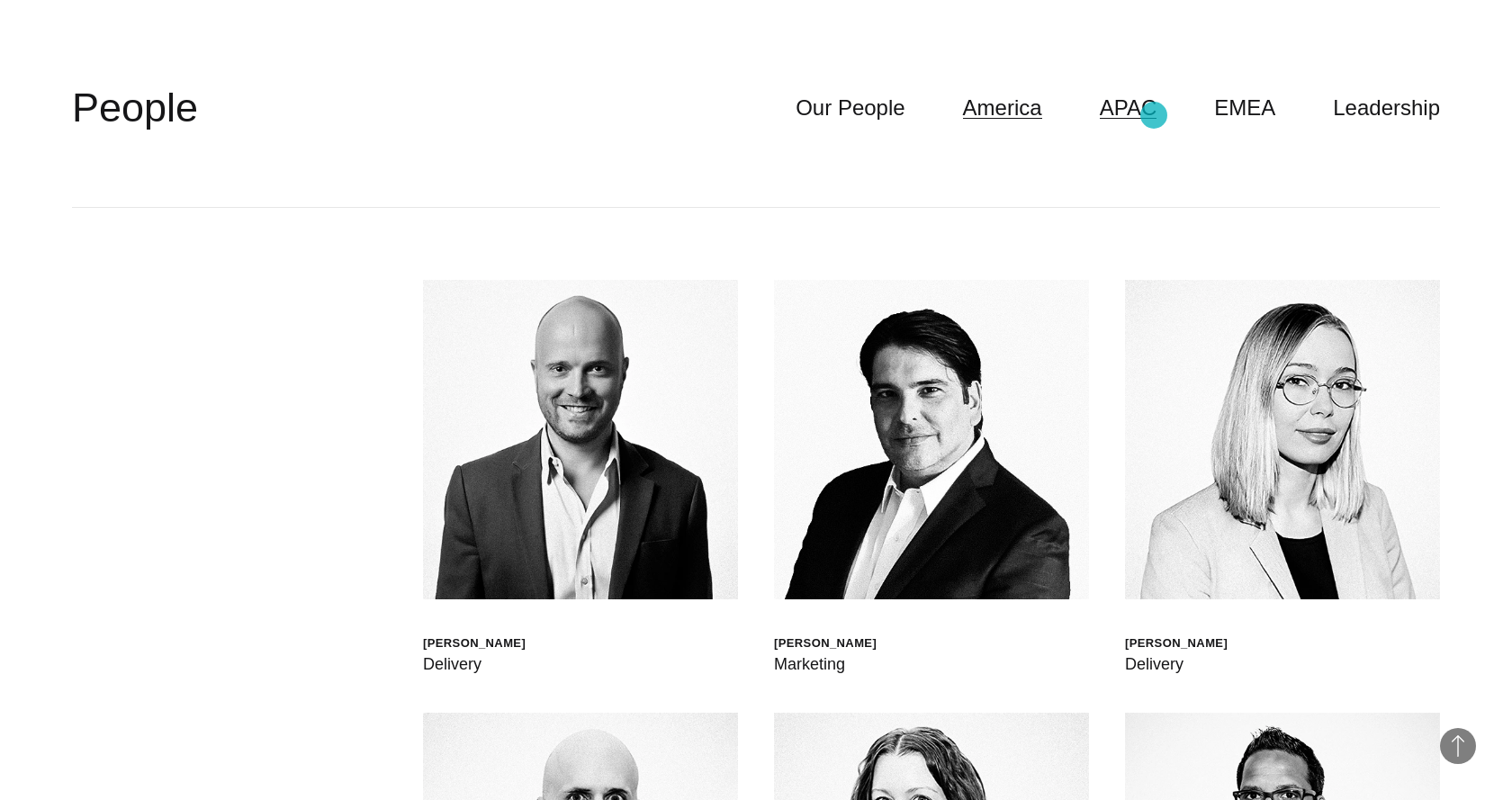
click at [790, 115] on link "APAC" at bounding box center [1129, 107] width 58 height 34
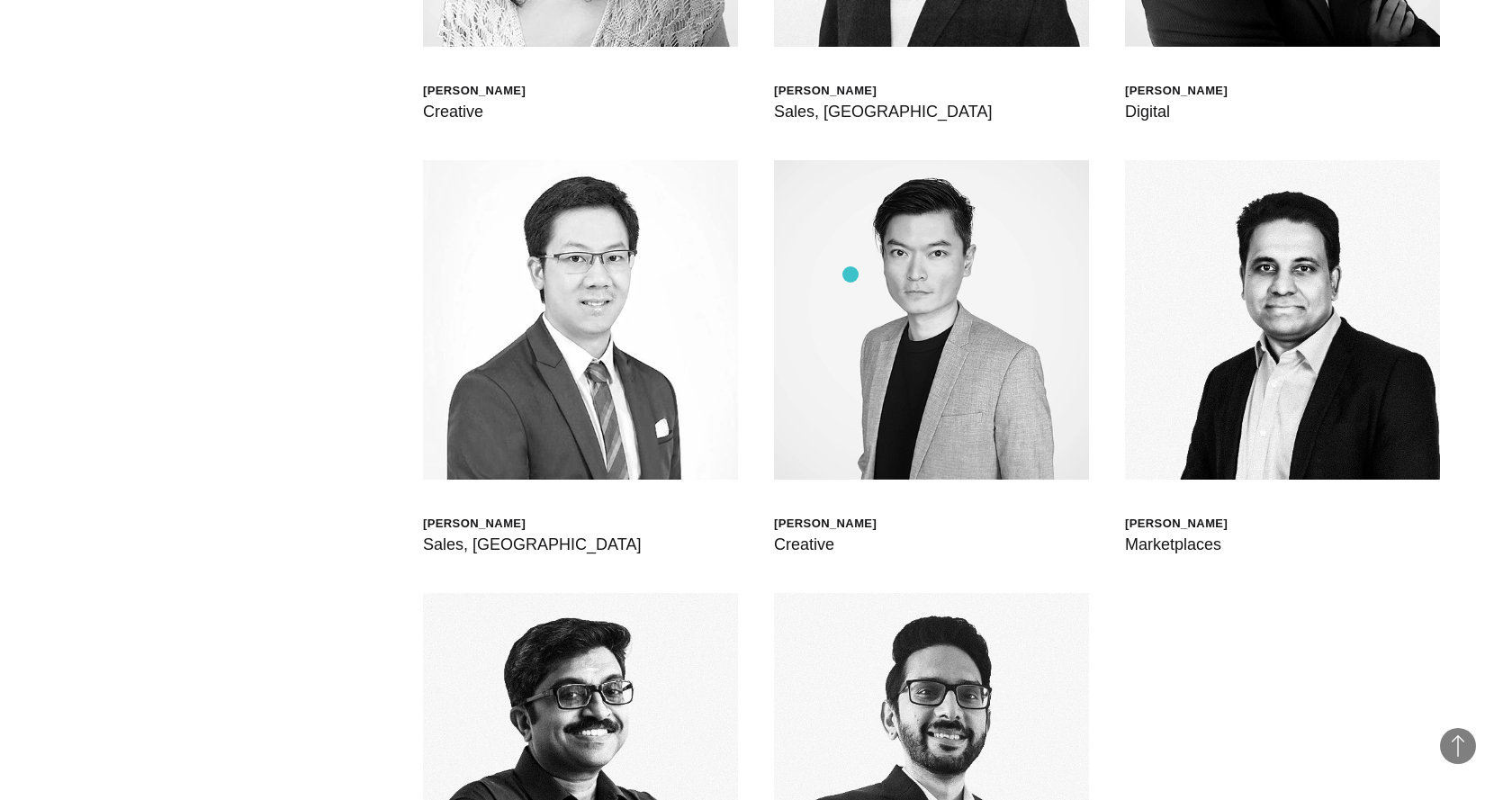
scroll to position [6034, 0]
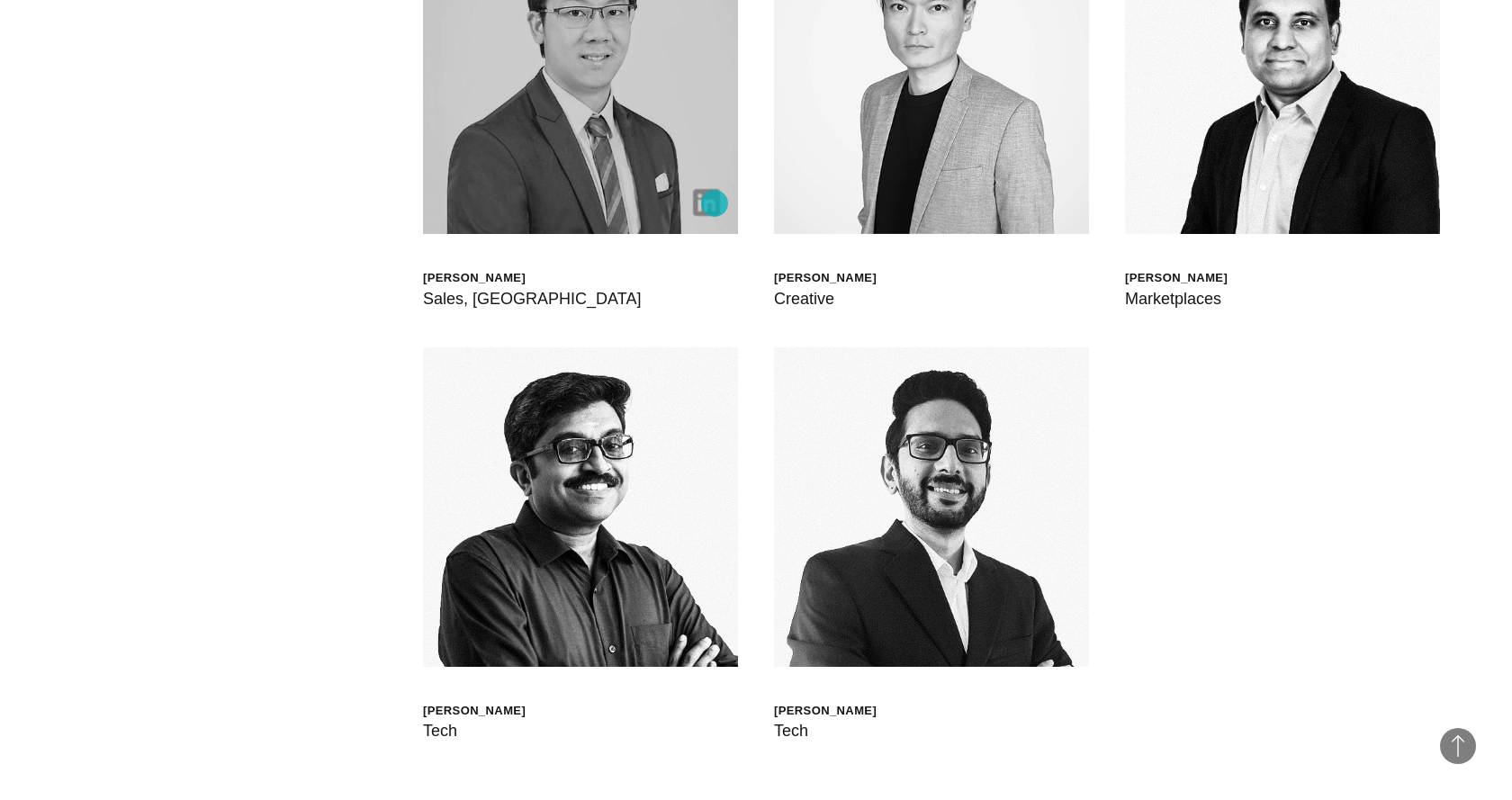
click at [715, 203] on img at bounding box center [706, 202] width 27 height 27
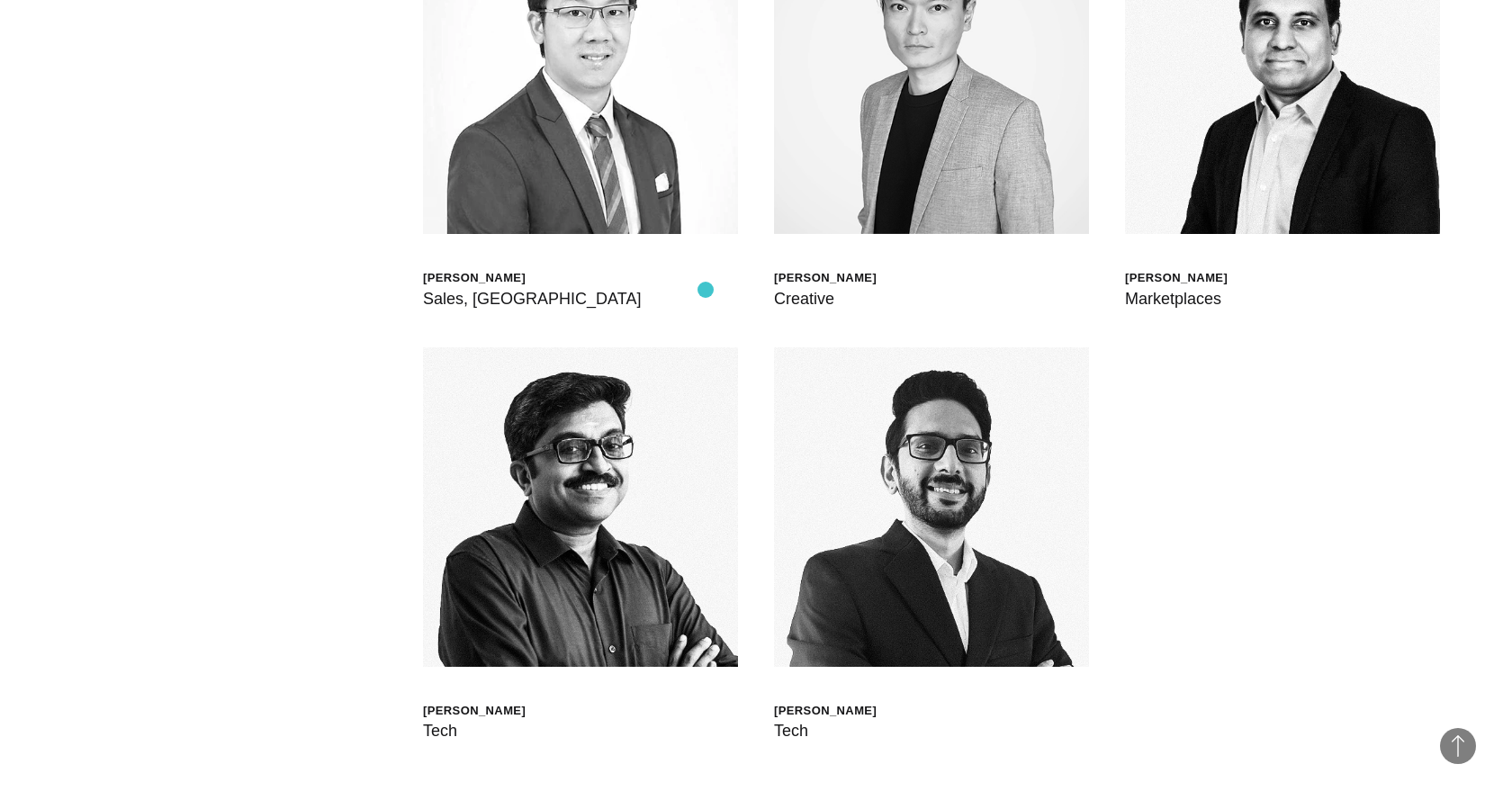
scroll to position [5970, 0]
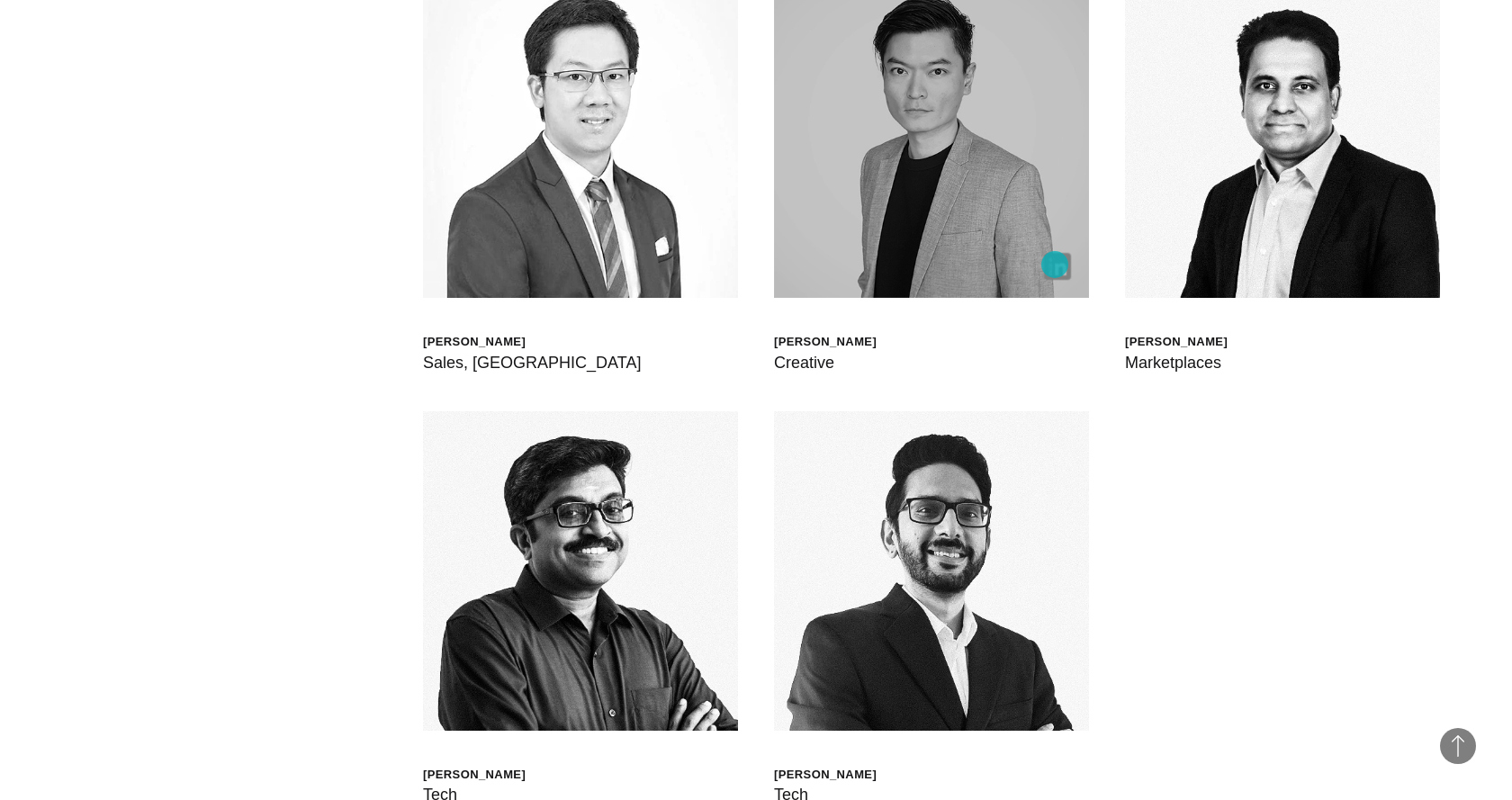
click at [790, 265] on img at bounding box center [1057, 266] width 27 height 27
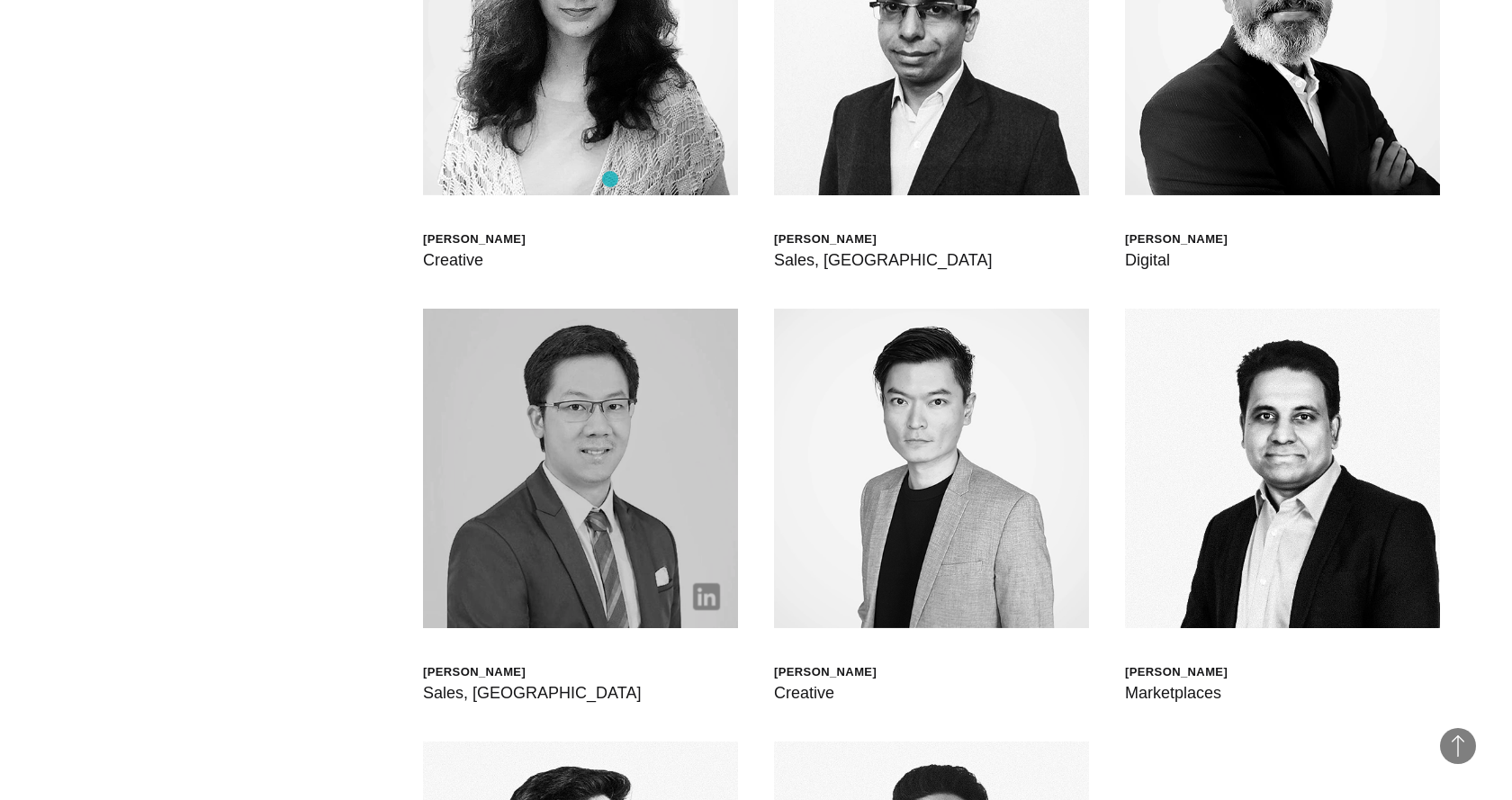
scroll to position [5095, 0]
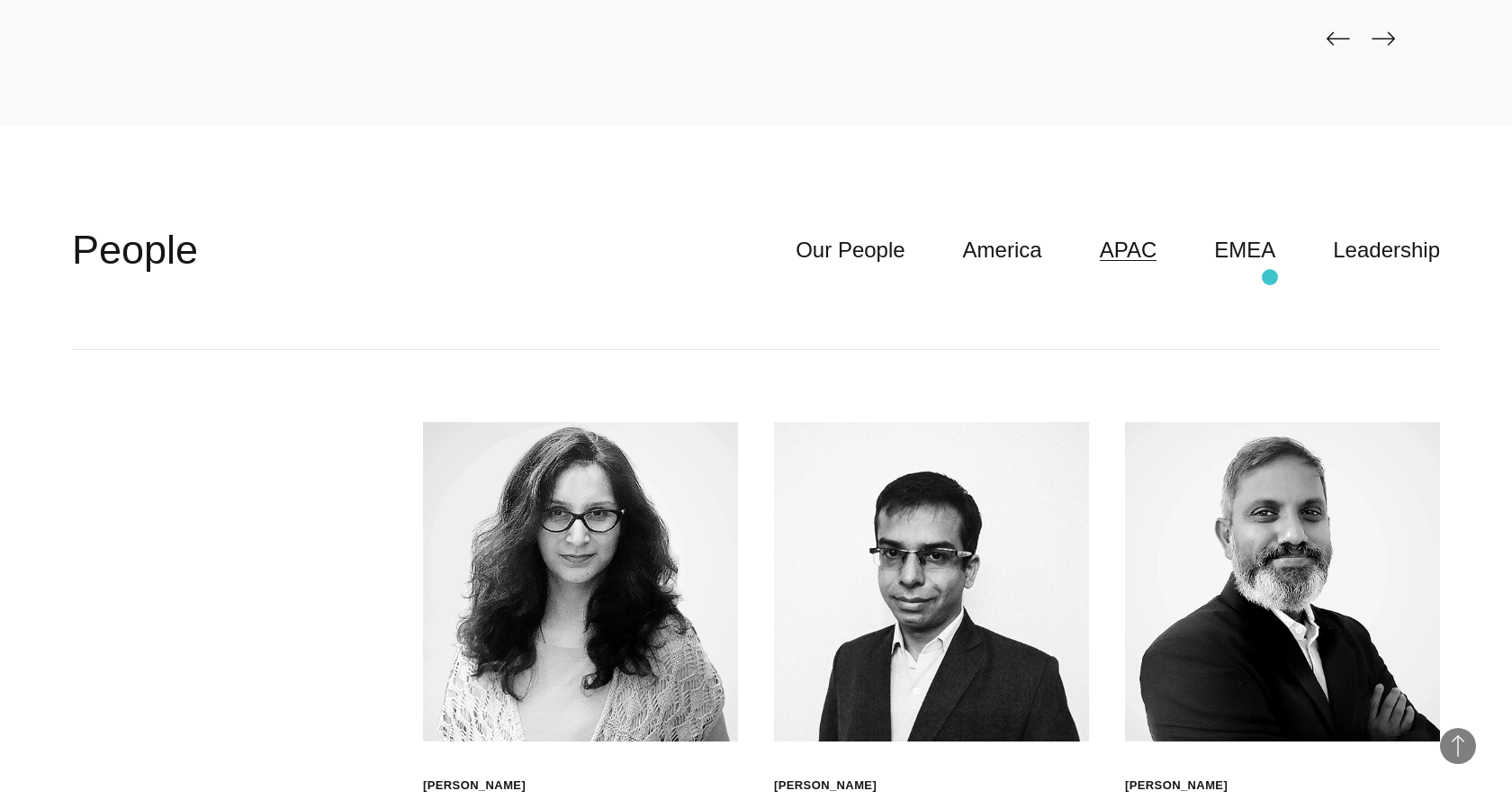
click at [790, 276] on header "**********" at bounding box center [756, 251] width 1368 height 199
click at [790, 260] on link "EMEA" at bounding box center [1243, 250] width 61 height 34
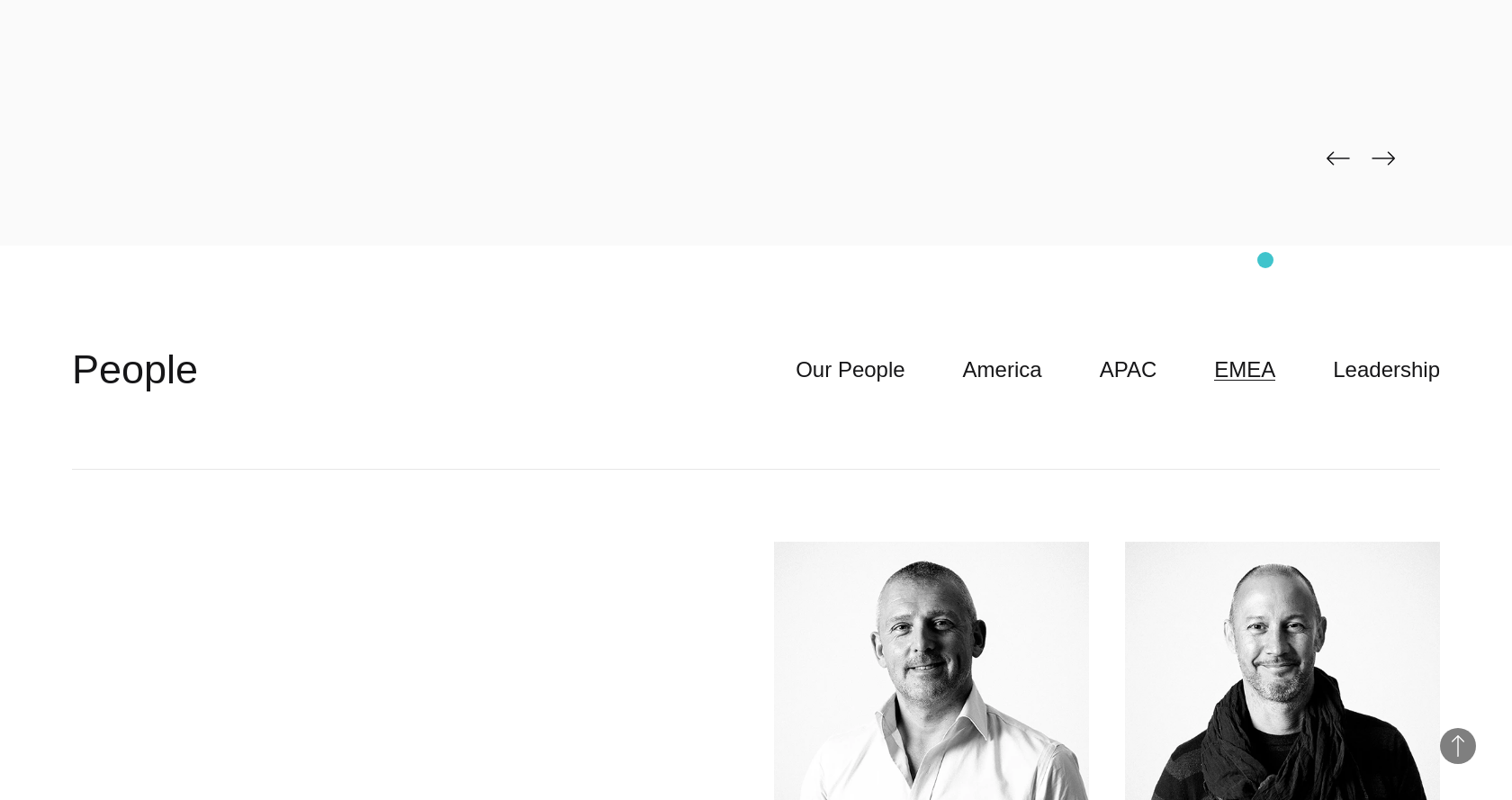
scroll to position [4881, 0]
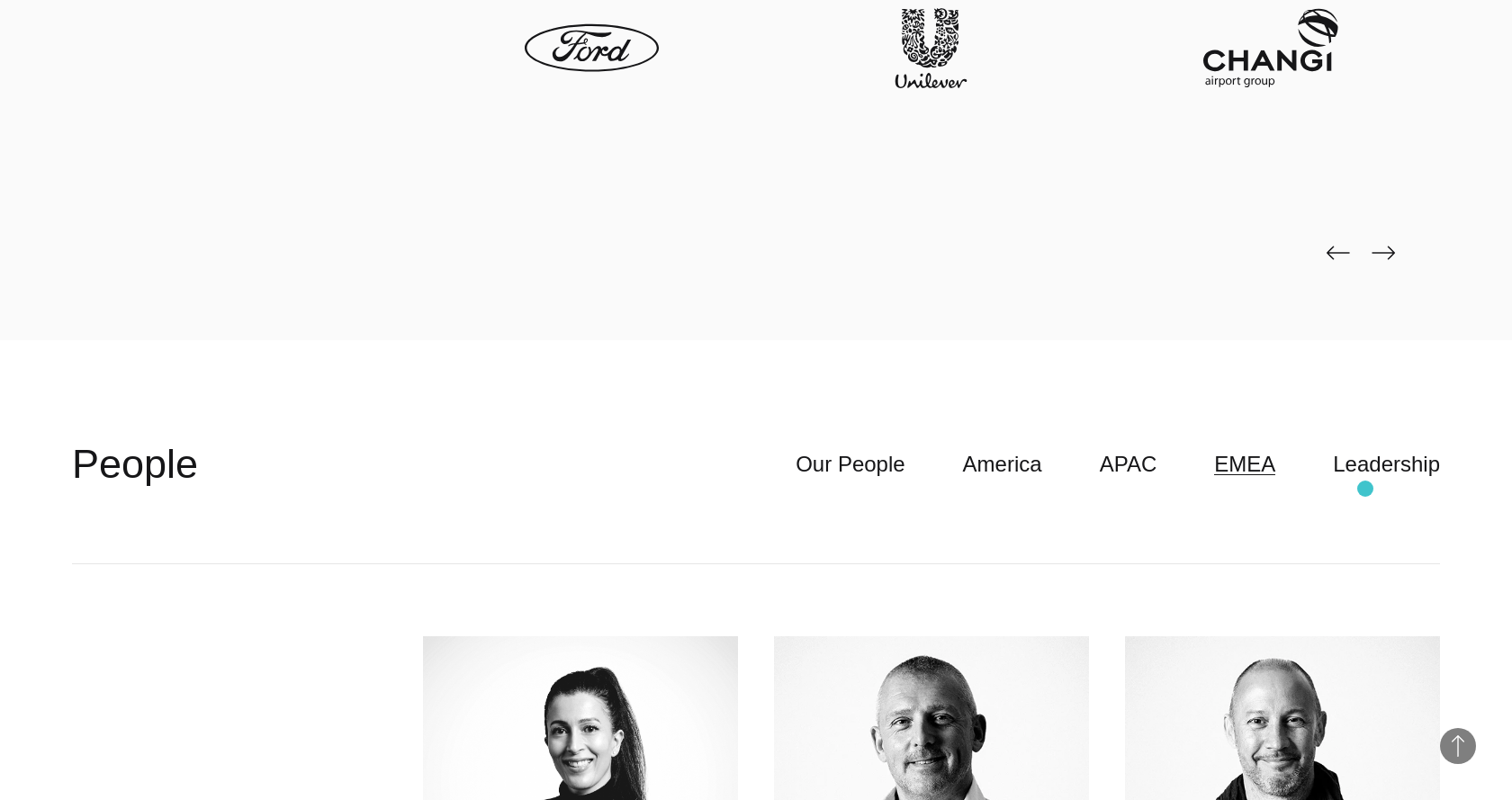
click at [790, 489] on header "**********" at bounding box center [756, 465] width 1368 height 199
click at [790, 472] on link "Leadership" at bounding box center [1387, 464] width 108 height 34
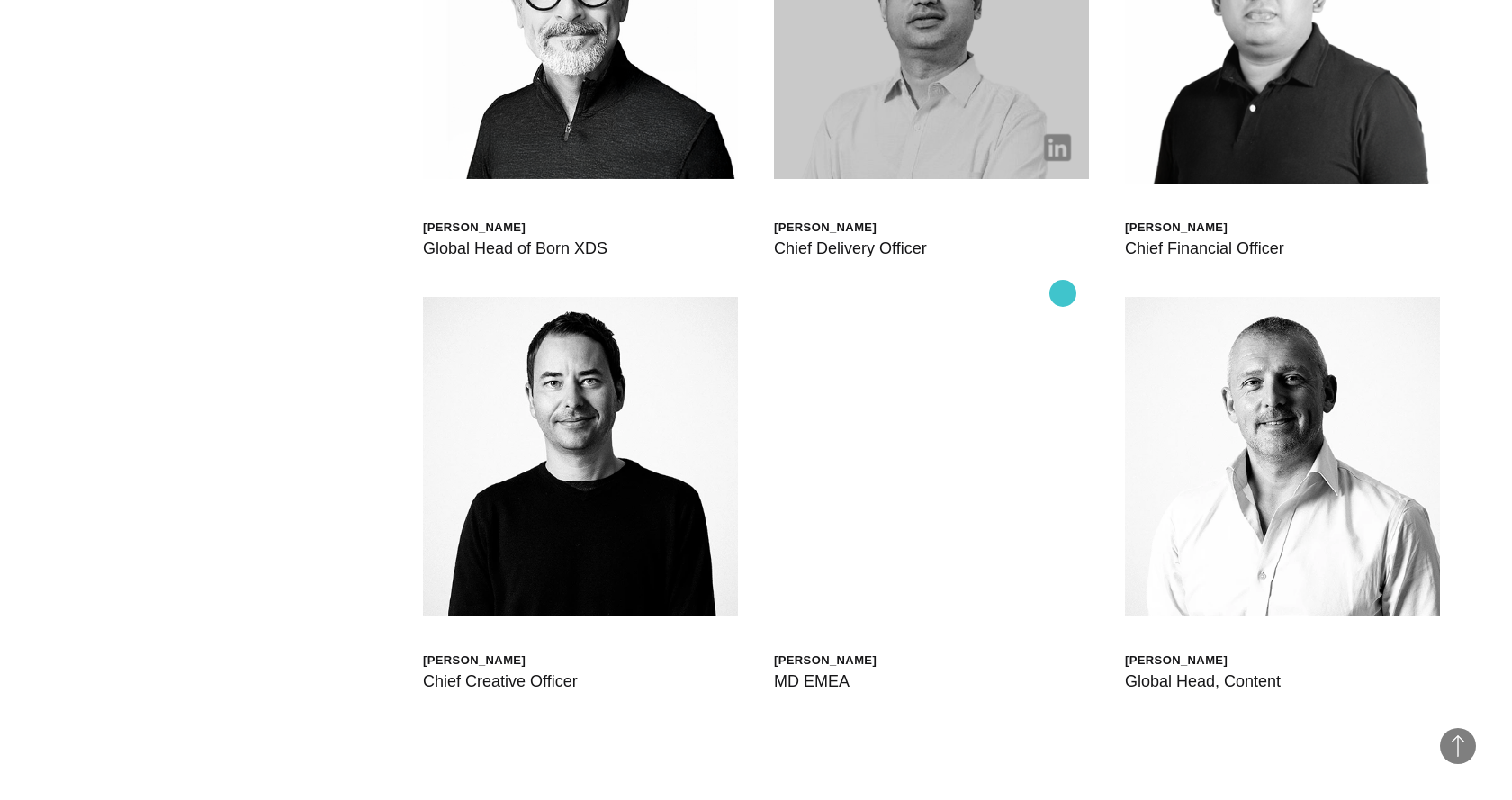
scroll to position [5669, 0]
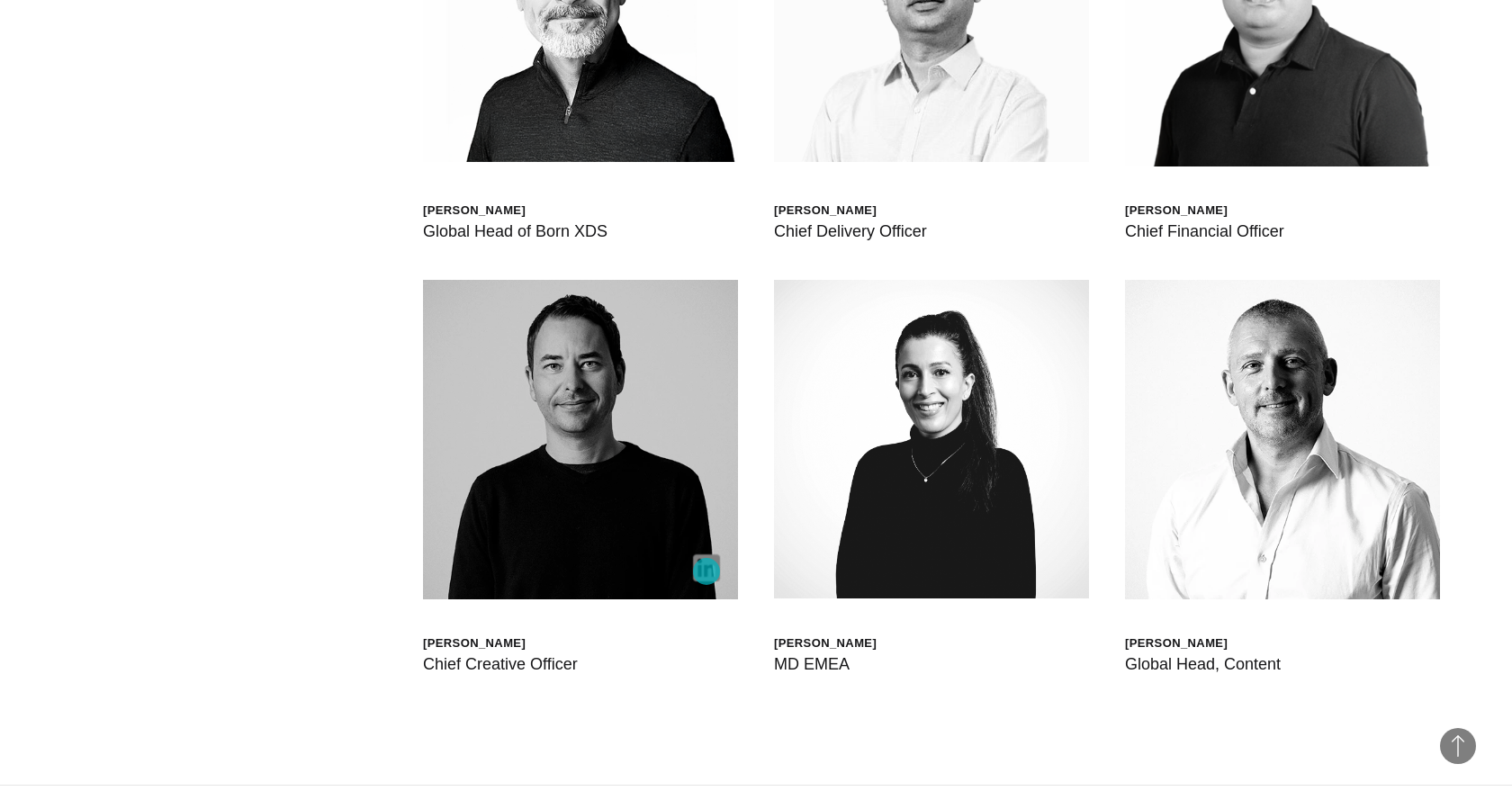
click at [707, 571] on img at bounding box center [706, 567] width 27 height 27
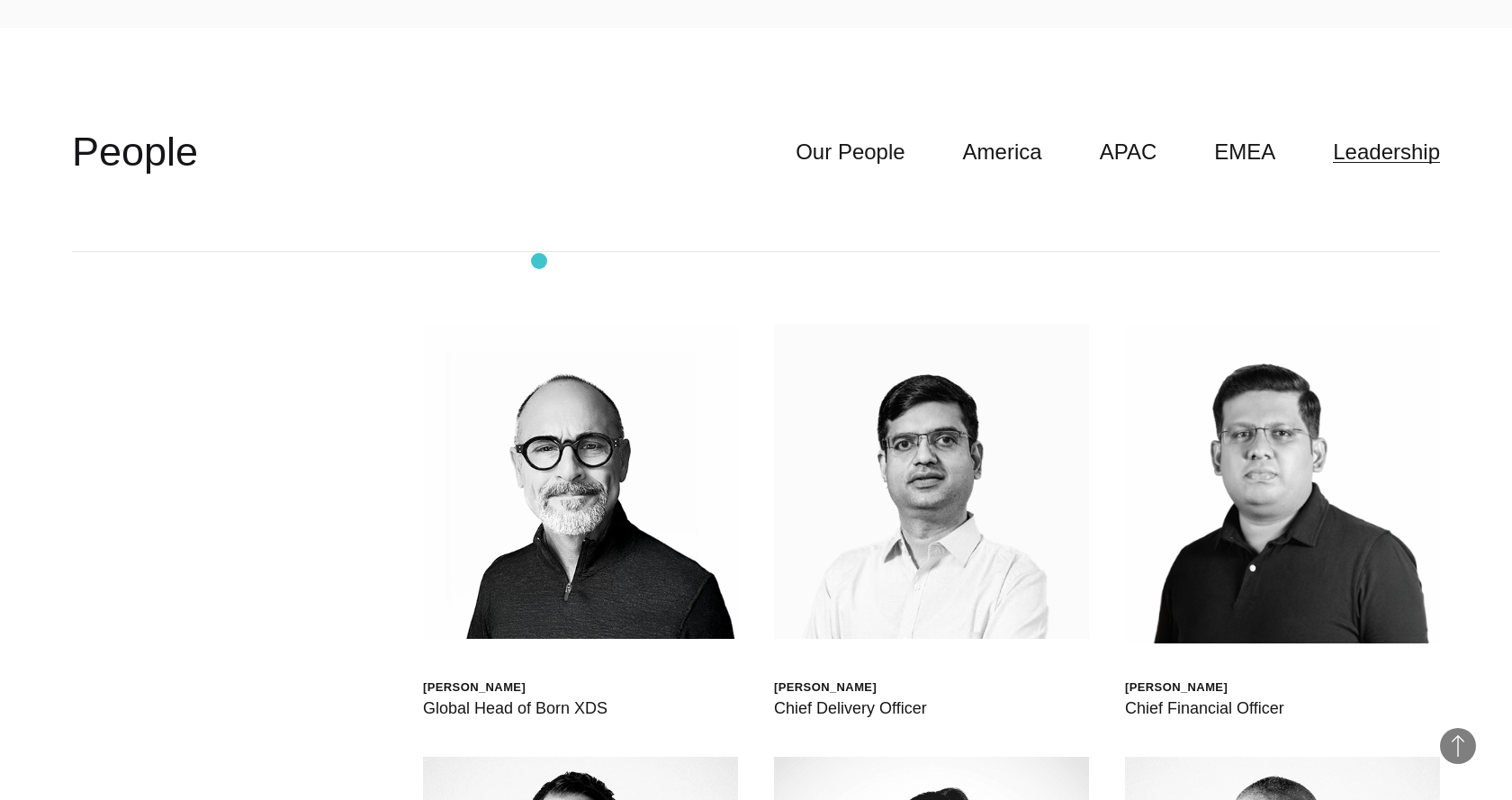
scroll to position [5191, 0]
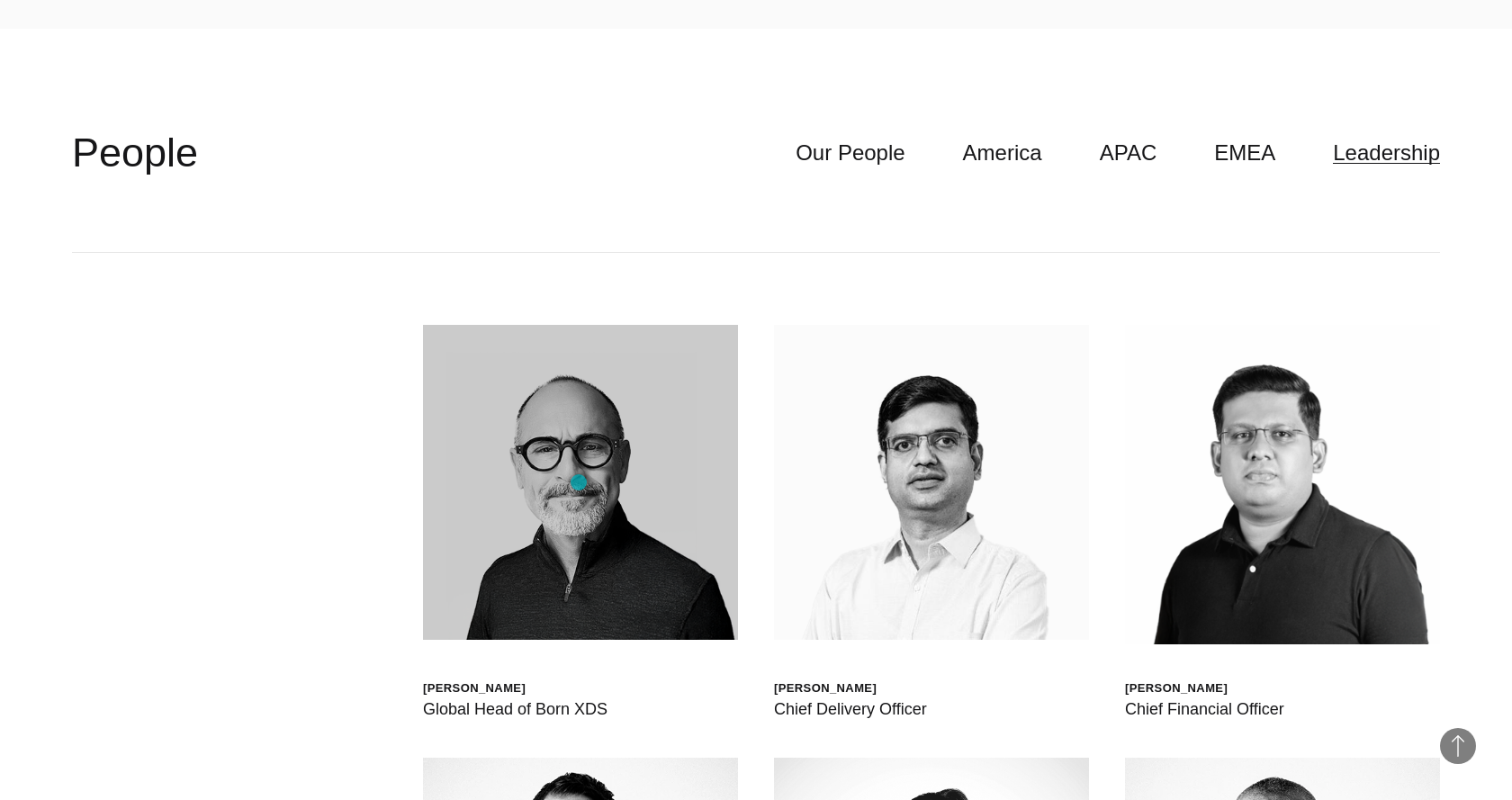
click at [578, 482] on img at bounding box center [580, 482] width 315 height 314
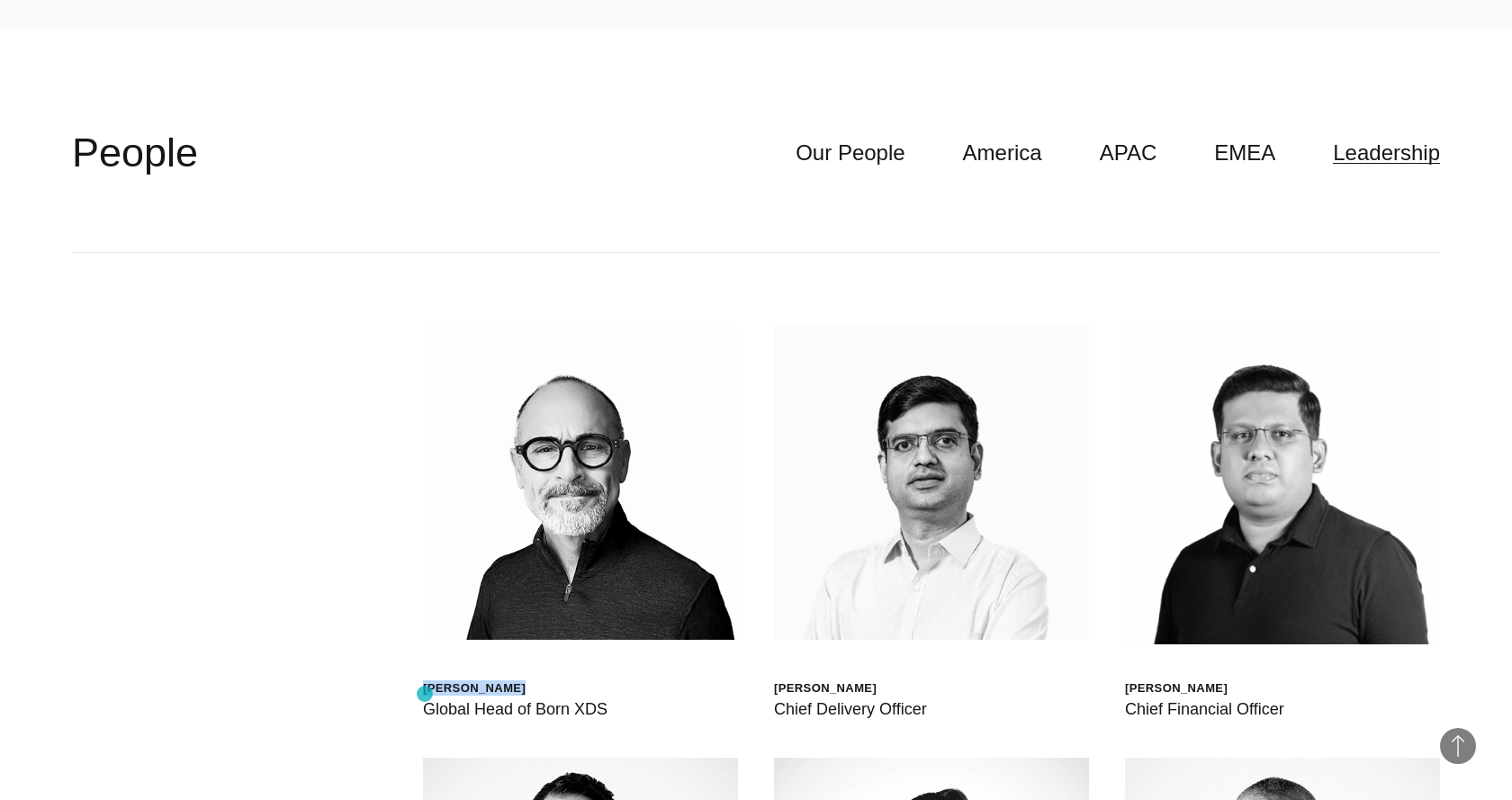
drag, startPoint x: 529, startPoint y: 694, endPoint x: 425, endPoint y: 694, distance: 104.0
click at [425, 694] on div "Scott Sorokin" at bounding box center [515, 687] width 184 height 15
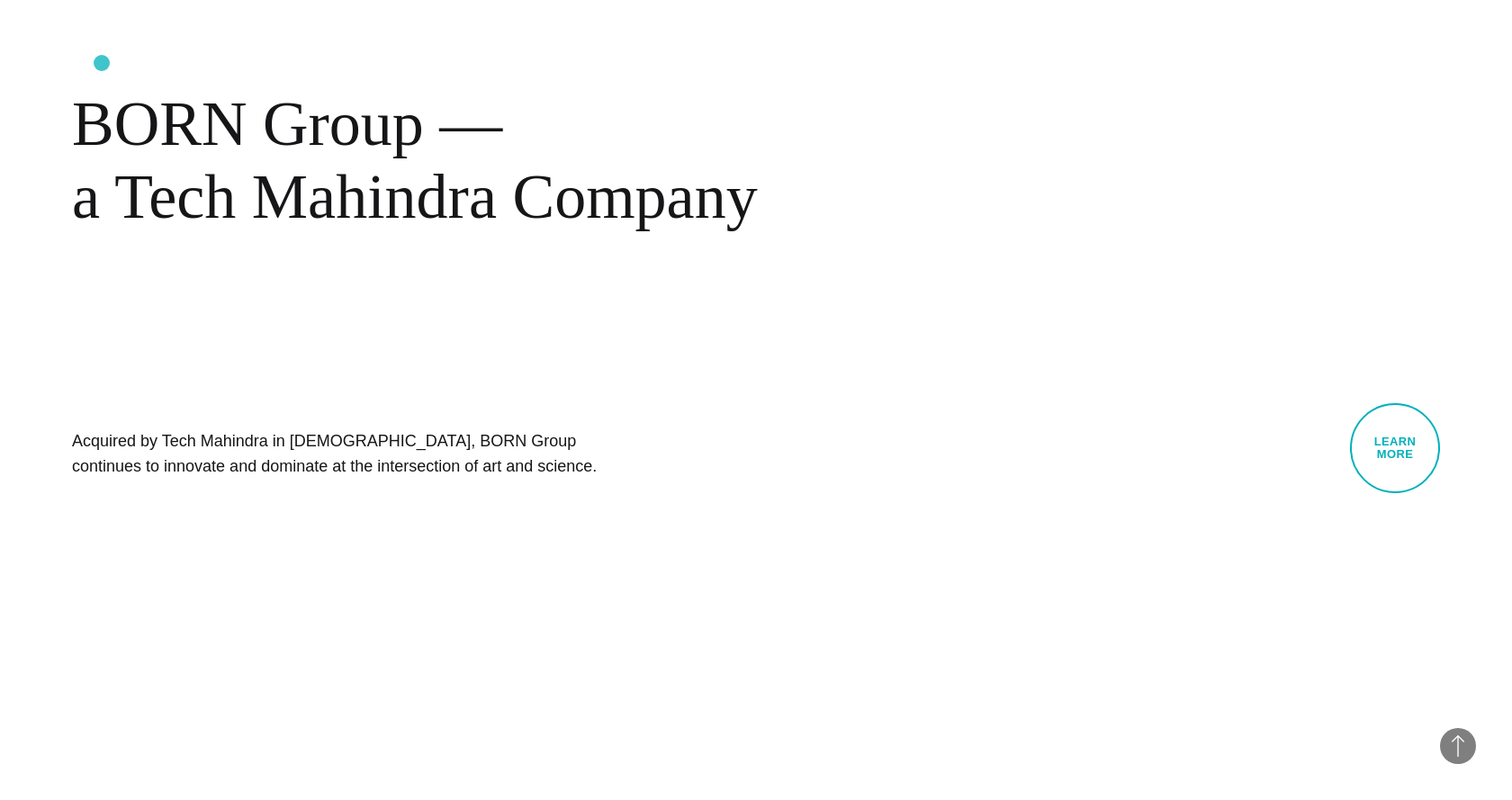
scroll to position [0, 0]
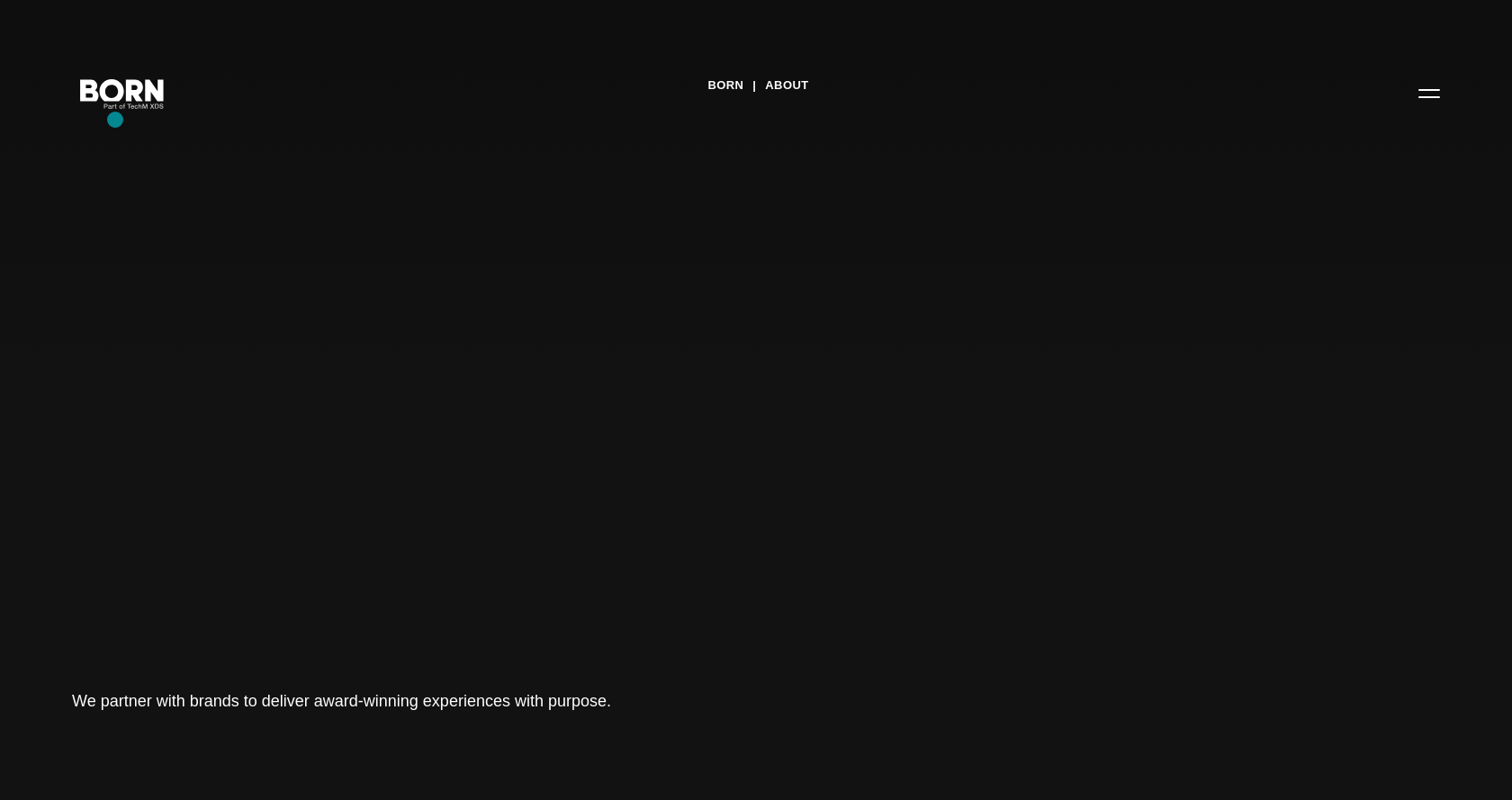
click at [115, 119] on div "BORN About Tech Mahindra We partner with brands to deliver award-winning experi…" at bounding box center [756, 400] width 1512 height 800
click at [115, 100] on icon ".st0{display:none;} .st1{display:inline;} .st2{font-family:'HelveticaNeue-Mediu…" at bounding box center [122, 93] width 115 height 47
